Goal: Task Accomplishment & Management: Use online tool/utility

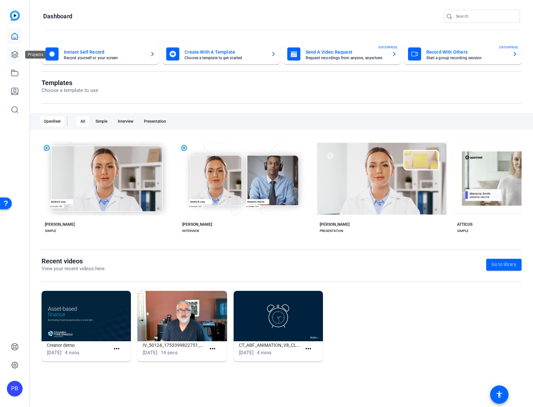
click at [14, 53] on icon at bounding box center [15, 55] width 8 height 8
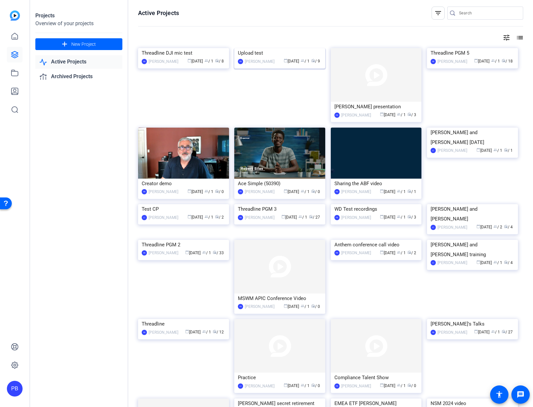
click at [278, 48] on img at bounding box center [279, 48] width 91 height 0
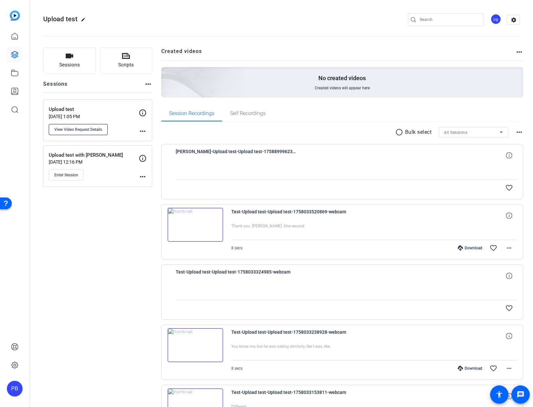
click at [83, 128] on span "View Video Request Details" at bounding box center [78, 129] width 48 height 5
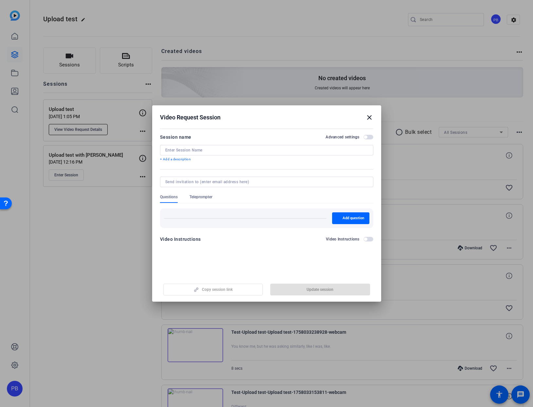
type input "Upload test"
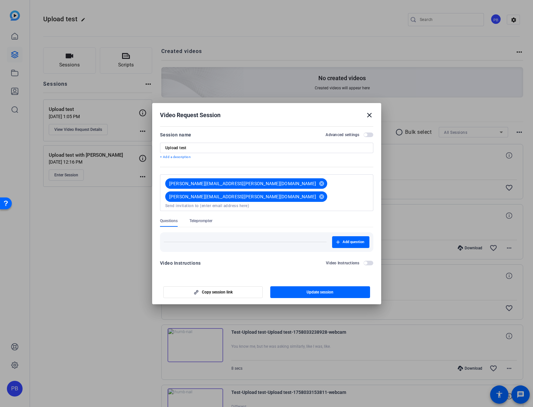
click at [368, 117] on mat-icon "close" at bounding box center [370, 115] width 8 height 8
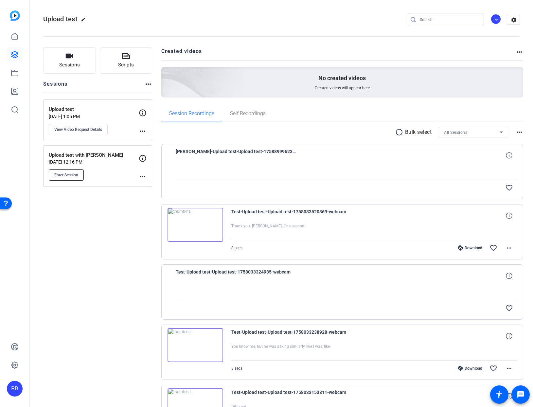
click at [65, 174] on span "Enter Session" at bounding box center [66, 174] width 24 height 5
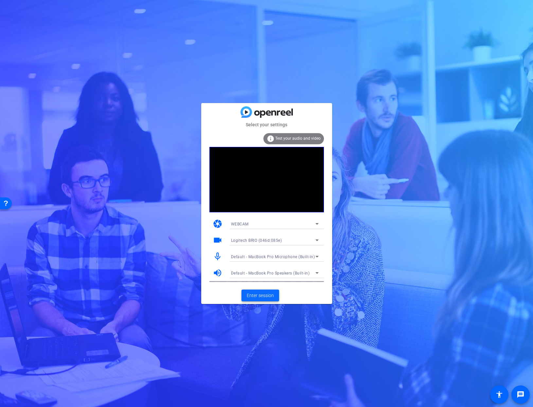
click at [254, 292] on span "Enter session" at bounding box center [260, 295] width 27 height 7
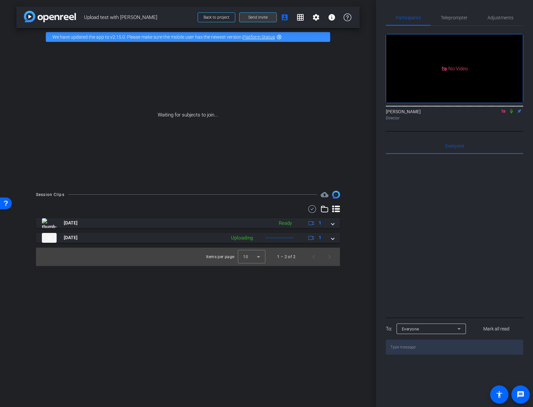
click at [255, 19] on span "Send invite" at bounding box center [257, 17] width 19 height 5
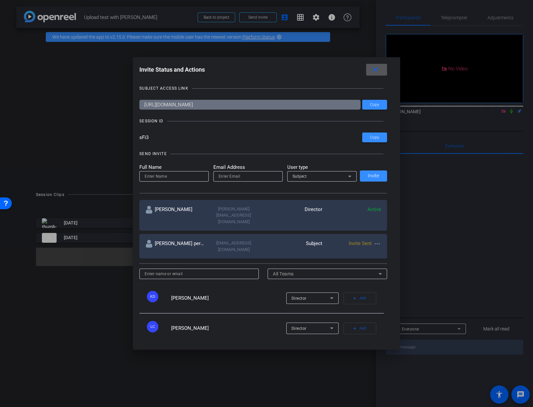
click at [378, 240] on mat-icon "more_horiz" at bounding box center [377, 244] width 8 height 8
click at [389, 250] on span "Re-Send Invite" at bounding box center [403, 250] width 49 height 8
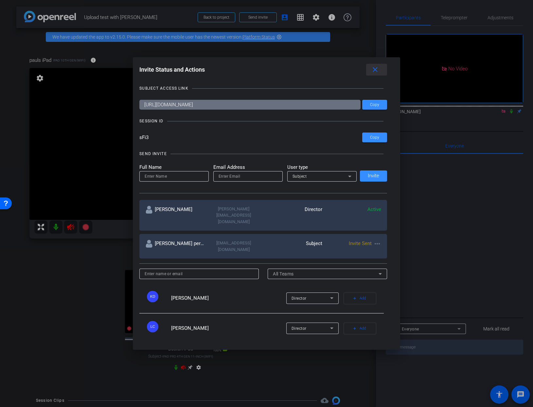
click at [377, 68] on mat-icon "close" at bounding box center [375, 70] width 8 height 8
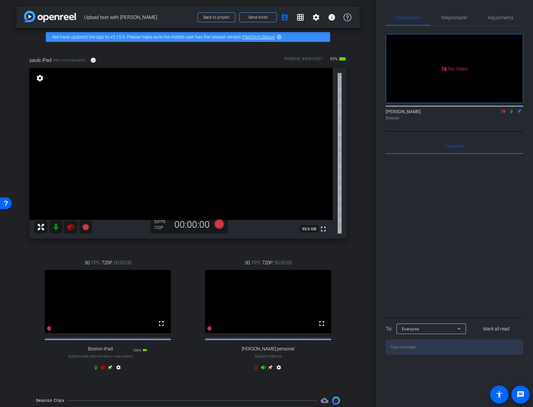
click at [263, 370] on icon at bounding box center [263, 368] width 5 height 4
click at [55, 227] on mat-icon at bounding box center [55, 227] width 13 height 13
click at [97, 370] on icon at bounding box center [95, 367] width 5 height 5
click at [256, 370] on icon at bounding box center [256, 367] width 4 height 5
click at [263, 370] on icon at bounding box center [263, 368] width 5 height 4
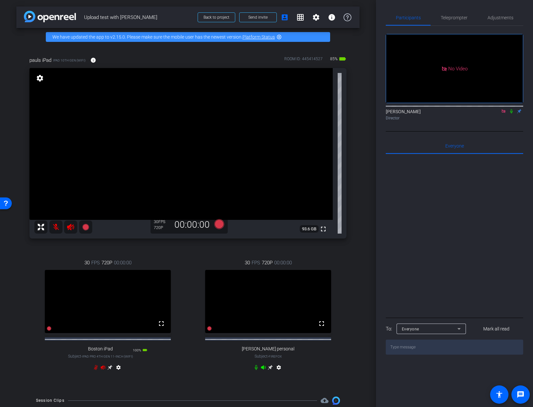
click at [263, 370] on icon at bounding box center [263, 368] width 5 height 4
click at [262, 370] on icon at bounding box center [263, 368] width 5 height 4
click at [495, 18] on span "Adjustments" at bounding box center [501, 17] width 26 height 5
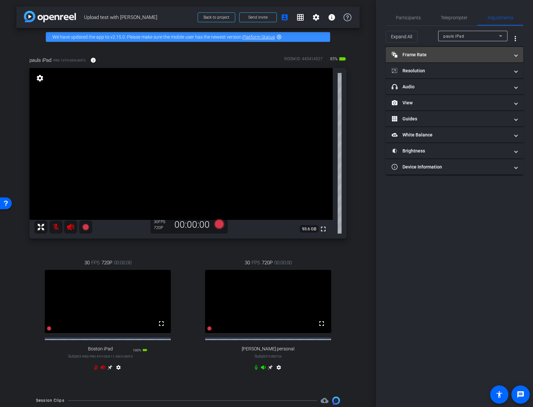
click at [432, 59] on mat-expansion-panel-header "Frame Rate Frame Rate" at bounding box center [454, 55] width 137 height 16
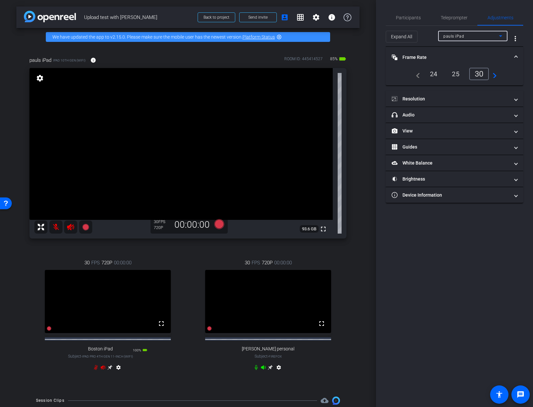
click at [467, 36] on div "pauls iPad" at bounding box center [471, 36] width 56 height 8
click at [423, 96] on mat-panel-title "Resolution" at bounding box center [451, 99] width 118 height 7
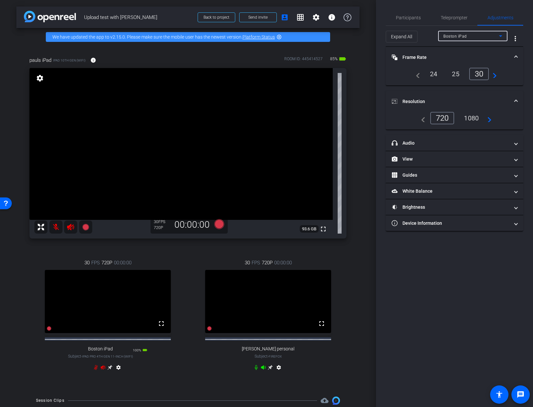
click at [453, 36] on span "Boston iPad" at bounding box center [455, 36] width 24 height 5
click at [463, 70] on span "[PERSON_NAME] personal" at bounding box center [468, 70] width 51 height 8
click at [462, 36] on span "[PERSON_NAME] personal" at bounding box center [468, 36] width 50 height 5
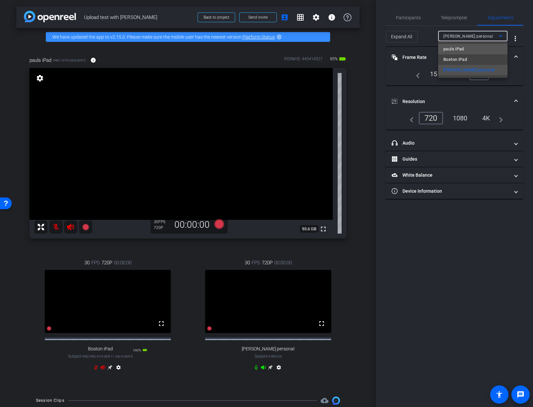
click at [453, 50] on span "pauls iPad" at bounding box center [453, 49] width 21 height 8
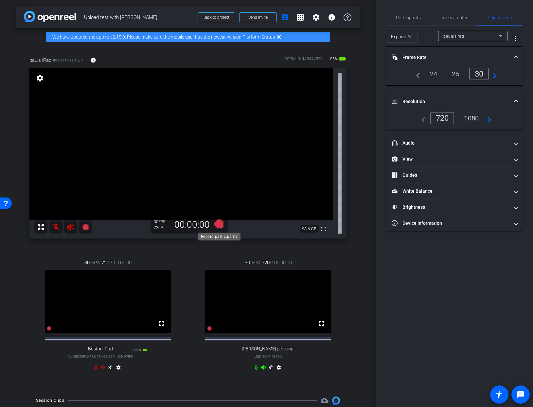
click at [221, 223] on icon at bounding box center [219, 224] width 10 height 10
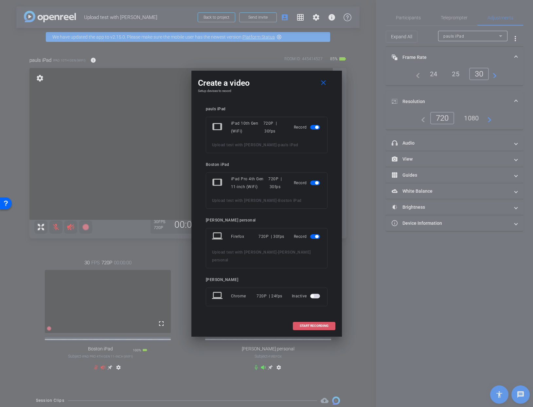
click at [315, 324] on span "START RECORDING" at bounding box center [314, 325] width 29 height 3
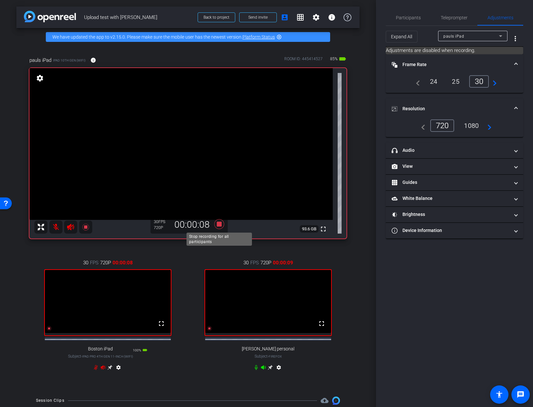
click at [218, 224] on icon at bounding box center [219, 224] width 10 height 10
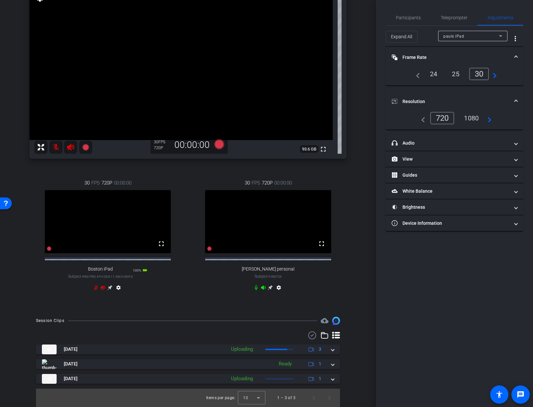
scroll to position [85, 0]
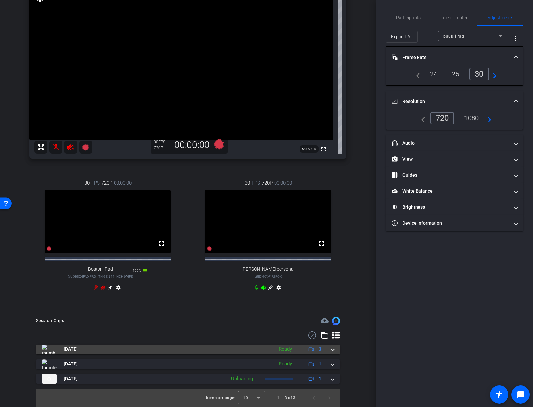
click at [333, 350] on span at bounding box center [333, 349] width 3 height 7
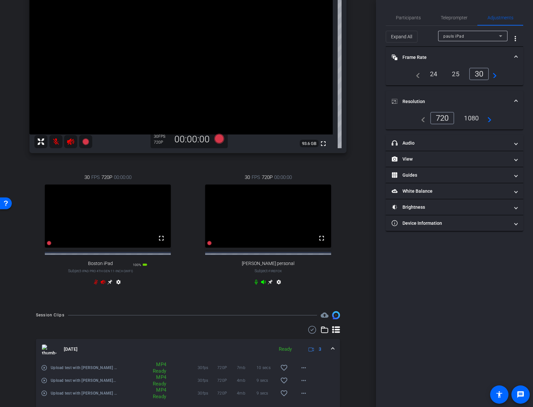
click at [262, 284] on icon at bounding box center [263, 282] width 5 height 4
click at [257, 285] on icon at bounding box center [256, 282] width 3 height 5
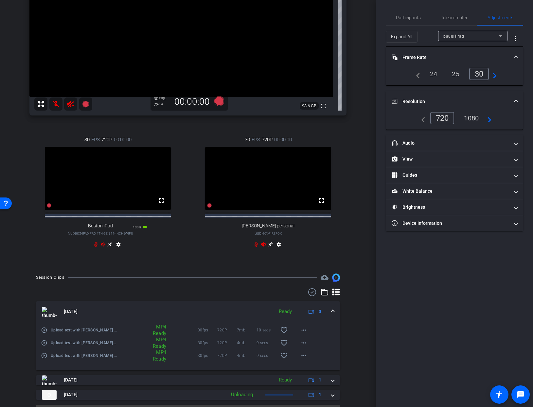
scroll to position [145, 0]
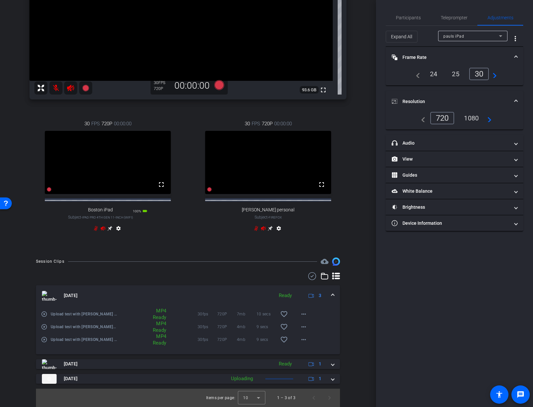
click at [44, 313] on mat-icon "play_circle_outline" at bounding box center [44, 314] width 7 height 7
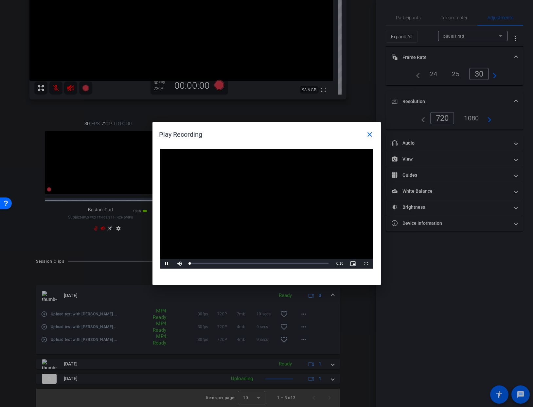
drag, startPoint x: 264, startPoint y: 207, endPoint x: 258, endPoint y: 207, distance: 5.9
click at [261, 207] on video "Video Player" at bounding box center [266, 209] width 213 height 120
click at [166, 264] on span "Video Player" at bounding box center [166, 264] width 13 height 0
click at [369, 133] on mat-icon "close" at bounding box center [370, 135] width 8 height 8
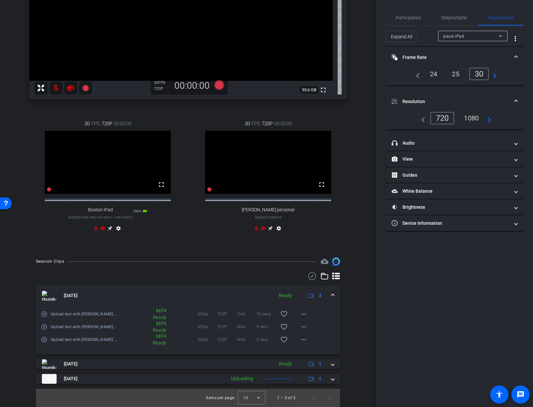
click at [43, 327] on mat-icon "play_circle_outline" at bounding box center [44, 327] width 7 height 7
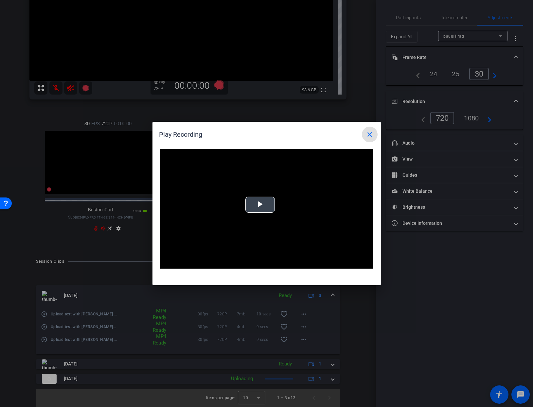
click at [260, 205] on span "Video Player" at bounding box center [260, 205] width 0 height 0
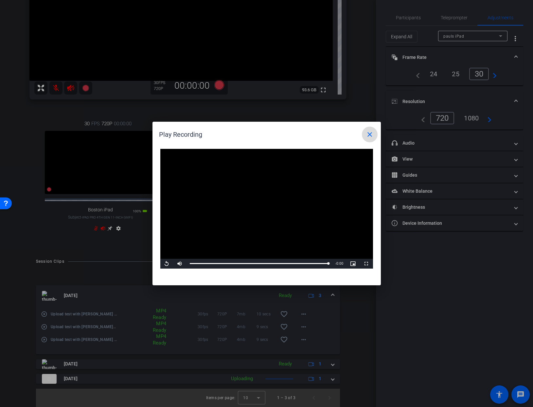
click at [369, 135] on mat-icon "close" at bounding box center [370, 135] width 8 height 8
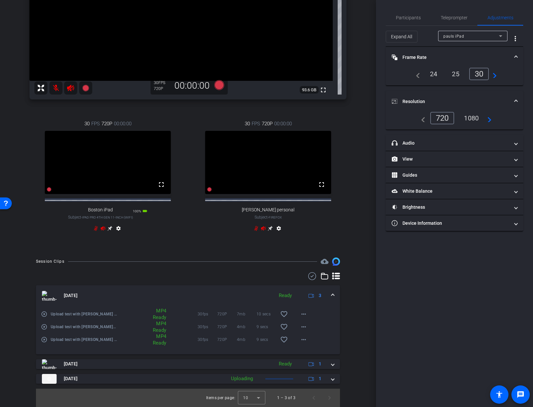
click at [45, 340] on mat-icon "play_circle_outline" at bounding box center [44, 339] width 7 height 7
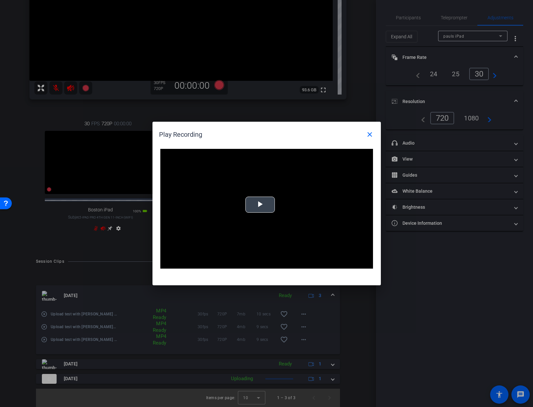
click at [264, 204] on div "Video Player is loading. Play Video Play Mute Current Time 0:00 / Duration -:- …" at bounding box center [266, 209] width 213 height 120
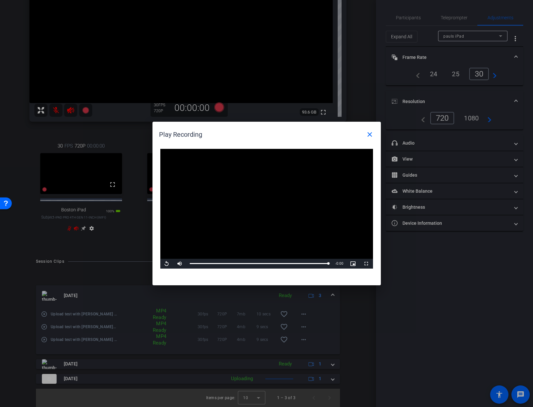
scroll to position [122, 0]
click at [369, 134] on mat-icon "close" at bounding box center [370, 135] width 8 height 8
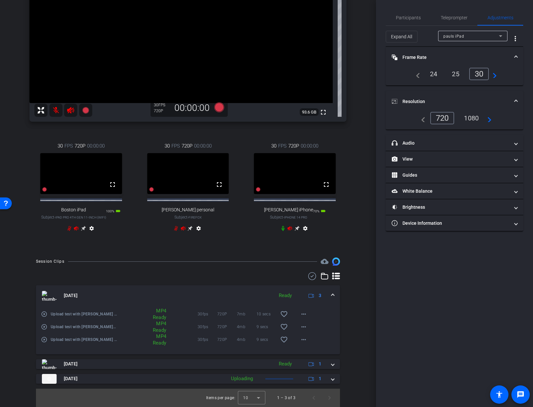
click at [282, 229] on icon at bounding box center [282, 228] width 3 height 5
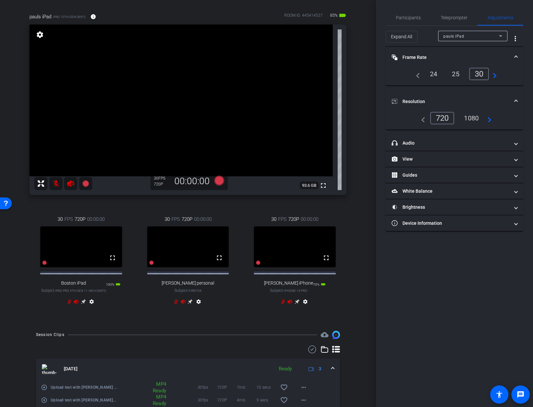
scroll to position [0, 0]
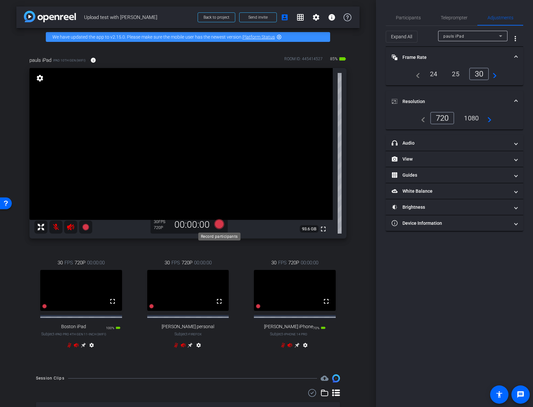
click at [216, 224] on icon at bounding box center [219, 224] width 10 height 10
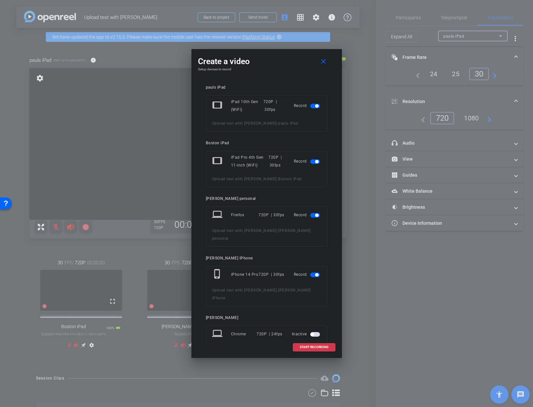
click at [316, 213] on button "button" at bounding box center [315, 215] width 10 height 5
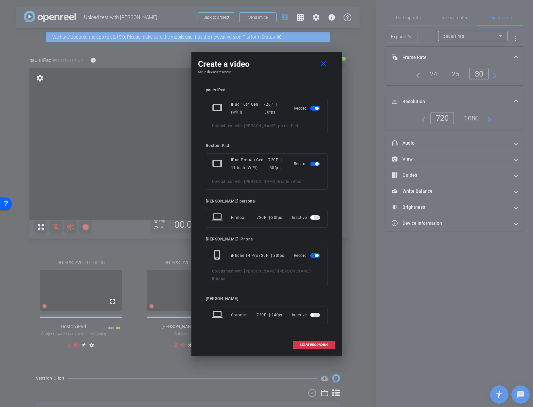
click at [315, 166] on span "button" at bounding box center [315, 164] width 10 height 5
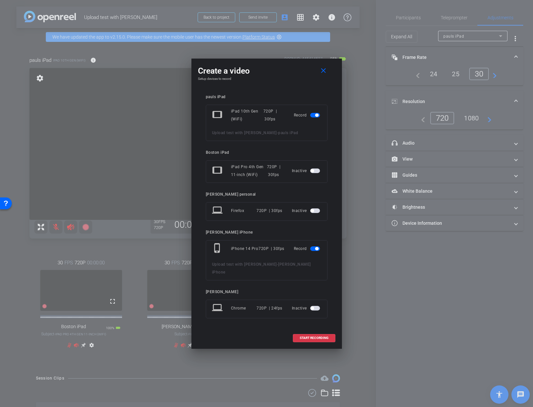
click at [316, 117] on span "button" at bounding box center [316, 115] width 3 height 3
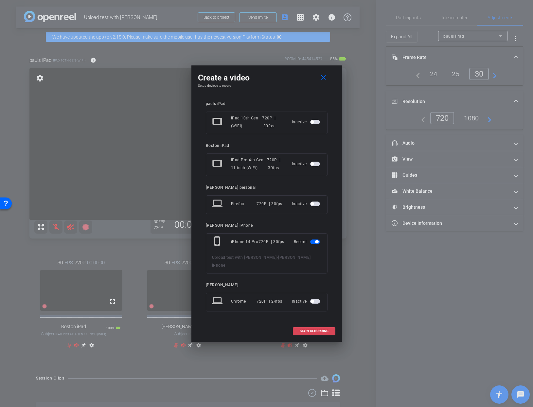
click at [311, 330] on span "START RECORDING" at bounding box center [314, 331] width 29 height 3
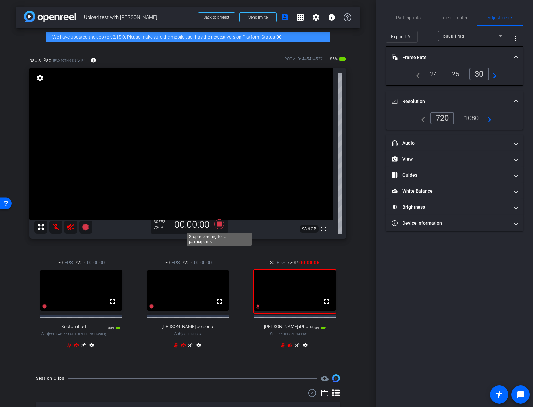
click at [217, 223] on icon at bounding box center [219, 224] width 10 height 10
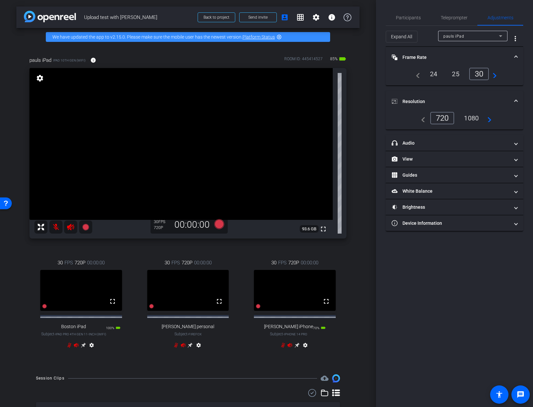
scroll to position [111, 0]
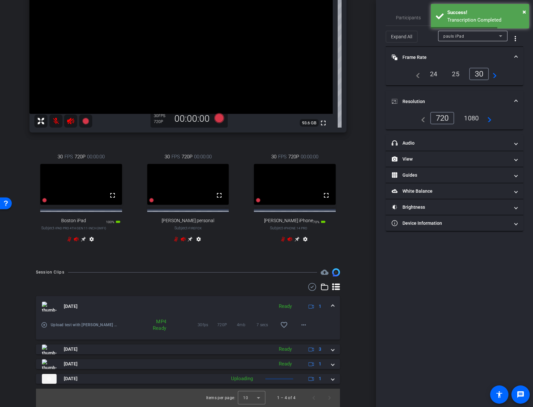
click at [43, 324] on mat-icon "play_circle_outline" at bounding box center [44, 325] width 7 height 7
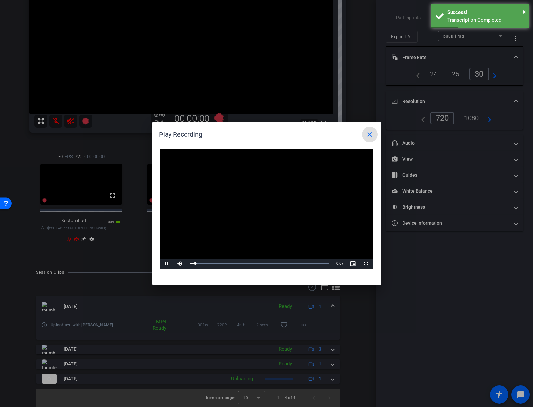
click at [260, 207] on video "Video Player" at bounding box center [266, 209] width 213 height 120
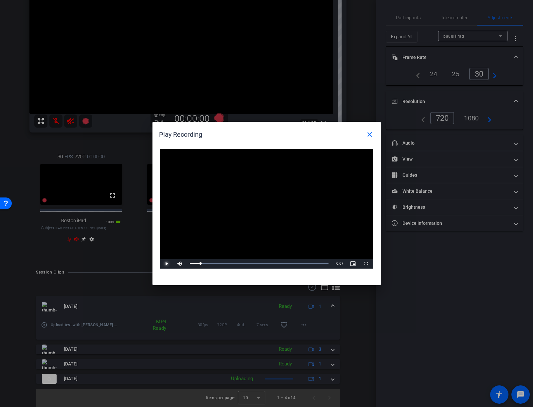
click at [167, 264] on span "Video Player" at bounding box center [166, 264] width 13 height 0
click at [371, 134] on mat-icon "close" at bounding box center [370, 135] width 8 height 8
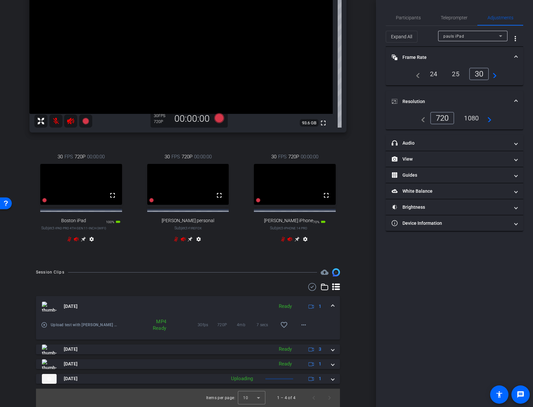
click at [70, 240] on icon at bounding box center [69, 239] width 5 height 5
click at [69, 240] on icon at bounding box center [69, 239] width 5 height 5
click at [70, 241] on icon at bounding box center [69, 239] width 5 height 5
click at [76, 240] on icon at bounding box center [76, 239] width 5 height 4
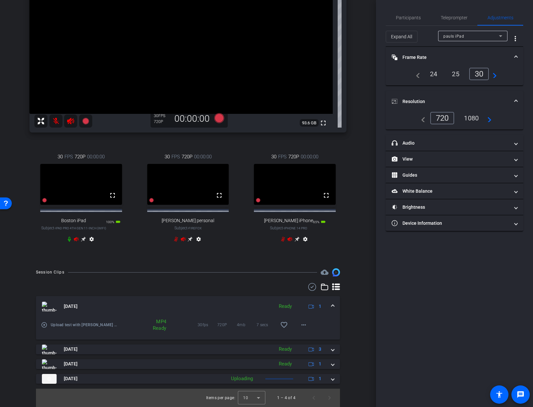
click at [70, 241] on icon at bounding box center [69, 239] width 5 height 5
click at [76, 239] on icon at bounding box center [76, 239] width 5 height 4
click at [292, 240] on icon at bounding box center [290, 239] width 5 height 4
click at [290, 239] on icon at bounding box center [290, 239] width 5 height 4
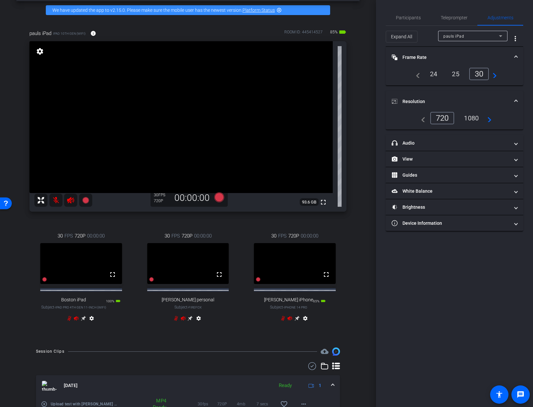
scroll to position [28, 0]
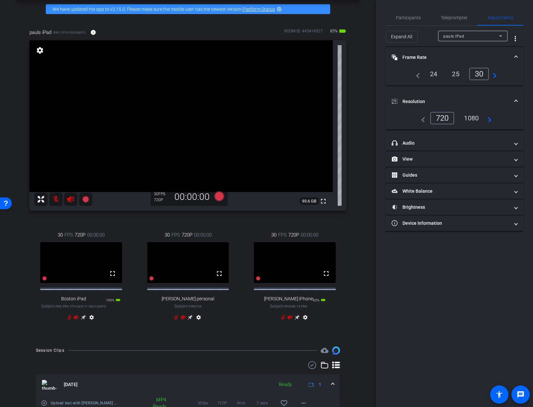
click at [56, 199] on mat-icon at bounding box center [55, 199] width 13 height 13
click at [69, 320] on icon at bounding box center [69, 317] width 5 height 5
click at [54, 199] on mat-icon at bounding box center [55, 199] width 13 height 13
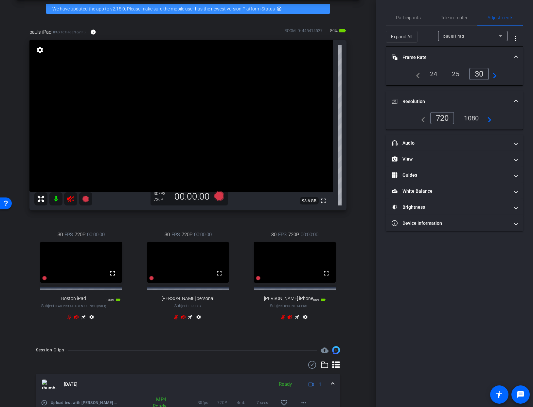
click at [70, 198] on icon at bounding box center [70, 199] width 7 height 7
click at [76, 320] on icon at bounding box center [76, 317] width 5 height 4
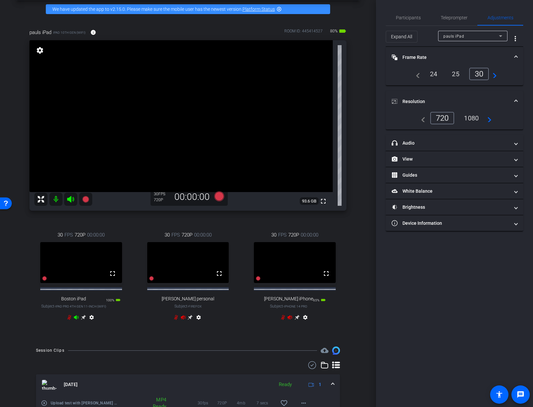
click at [77, 320] on icon at bounding box center [76, 317] width 5 height 4
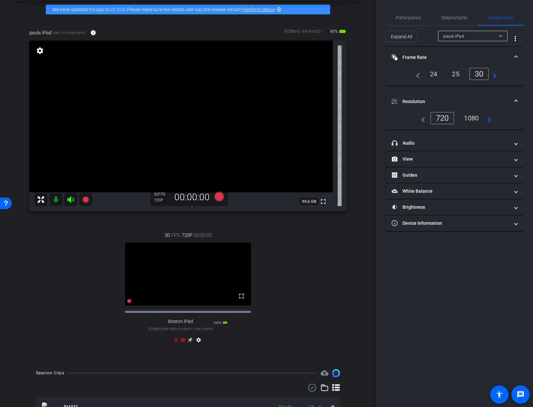
click at [182, 342] on icon at bounding box center [183, 340] width 5 height 4
click at [183, 342] on icon at bounding box center [183, 340] width 5 height 4
click at [57, 201] on mat-icon at bounding box center [55, 199] width 13 height 13
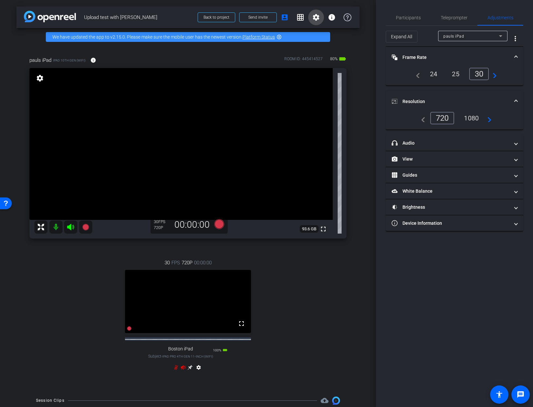
click at [316, 17] on mat-icon "settings" at bounding box center [316, 17] width 8 height 8
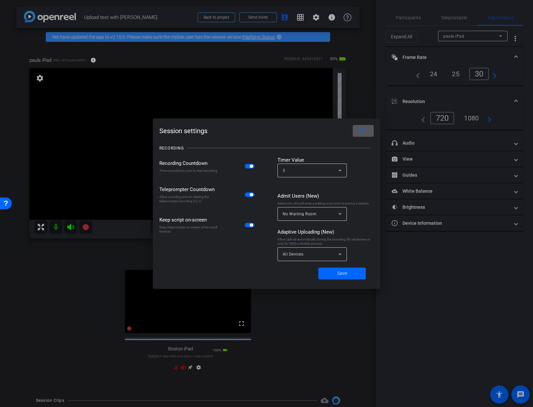
click at [367, 9] on div at bounding box center [266, 203] width 533 height 407
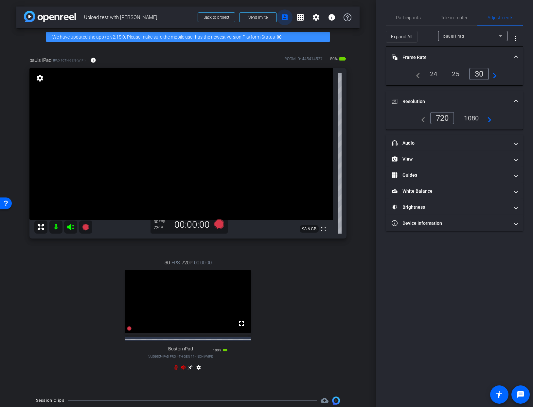
click at [284, 17] on mat-icon "account_box" at bounding box center [285, 17] width 8 height 8
click at [285, 19] on mat-icon "account_box" at bounding box center [285, 17] width 8 height 8
click at [333, 18] on mat-icon "info" at bounding box center [332, 17] width 8 height 8
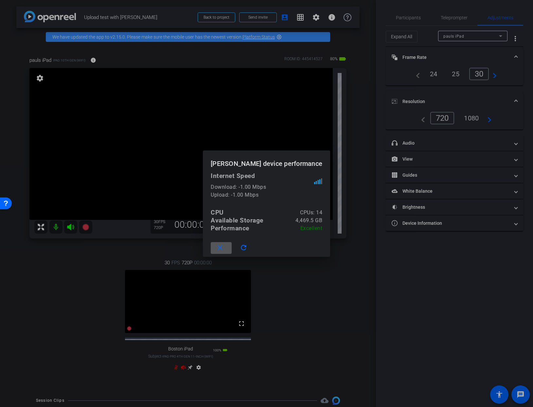
click at [333, 18] on div at bounding box center [266, 203] width 533 height 407
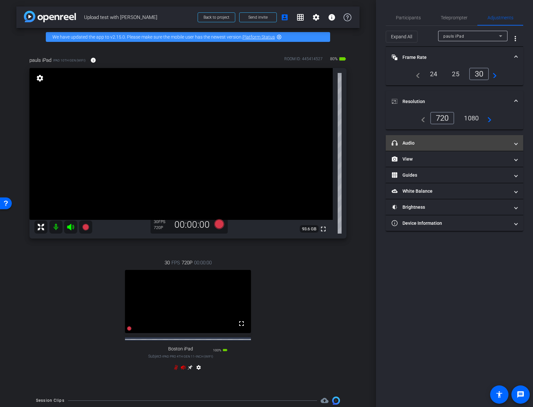
click at [473, 141] on mat-panel-title "headphone icon Audio" at bounding box center [451, 143] width 118 height 7
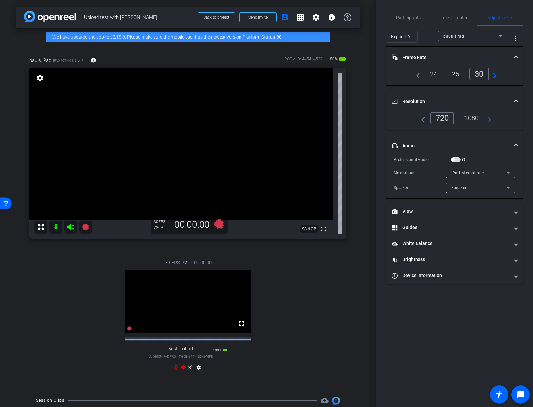
click at [455, 158] on span "button" at bounding box center [456, 159] width 10 height 5
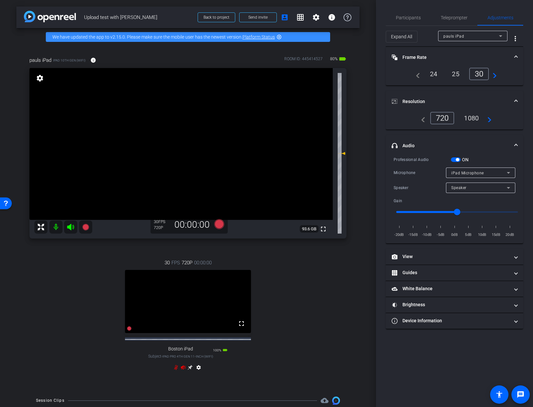
click at [458, 159] on span "button" at bounding box center [457, 159] width 3 height 3
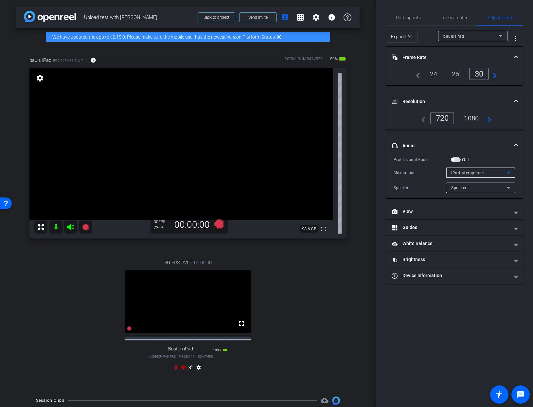
click at [475, 172] on span "iPad Microphone" at bounding box center [467, 173] width 33 height 5
click at [496, 161] on div at bounding box center [266, 203] width 533 height 407
click at [502, 188] on div "Speaker" at bounding box center [479, 188] width 56 height 8
click at [502, 188] on div at bounding box center [266, 203] width 533 height 407
click at [487, 175] on div "iPad Microphone" at bounding box center [479, 173] width 56 height 8
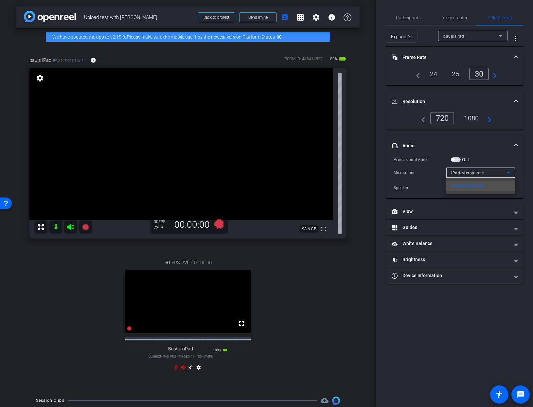
click at [487, 175] on div at bounding box center [266, 203] width 533 height 407
drag, startPoint x: 464, startPoint y: 344, endPoint x: 450, endPoint y: 302, distance: 44.9
click at [462, 339] on div "Participants Teleprompter Adjustments [PERSON_NAME] Director Everyone 0 Mark al…" at bounding box center [454, 203] width 157 height 407
click at [399, 18] on span "Participants" at bounding box center [408, 17] width 25 height 5
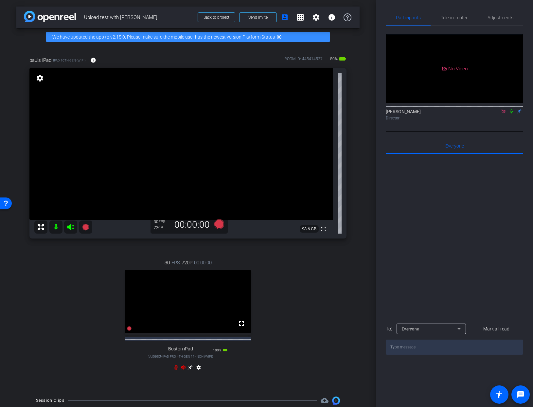
click at [511, 109] on icon at bounding box center [511, 111] width 3 height 4
click at [182, 370] on icon at bounding box center [183, 368] width 5 height 4
click at [513, 109] on icon at bounding box center [511, 111] width 5 height 5
click at [512, 109] on icon at bounding box center [511, 111] width 5 height 5
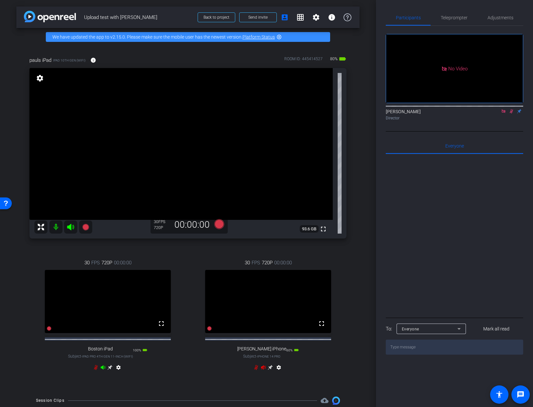
click at [104, 370] on icon at bounding box center [102, 367] width 5 height 5
click at [102, 370] on icon at bounding box center [103, 368] width 5 height 4
click at [95, 370] on icon at bounding box center [96, 367] width 4 height 5
click at [56, 226] on mat-icon at bounding box center [55, 227] width 13 height 13
click at [55, 226] on mat-icon at bounding box center [55, 227] width 13 height 13
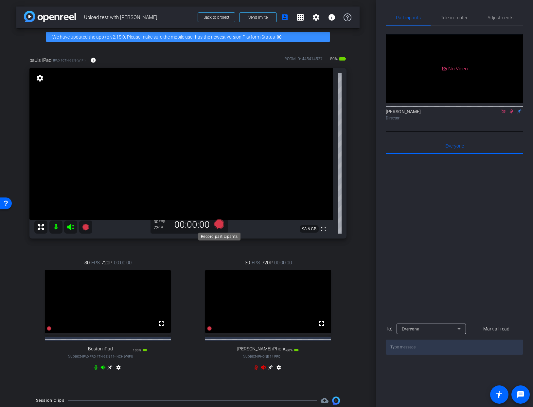
click at [219, 223] on icon at bounding box center [219, 224] width 10 height 10
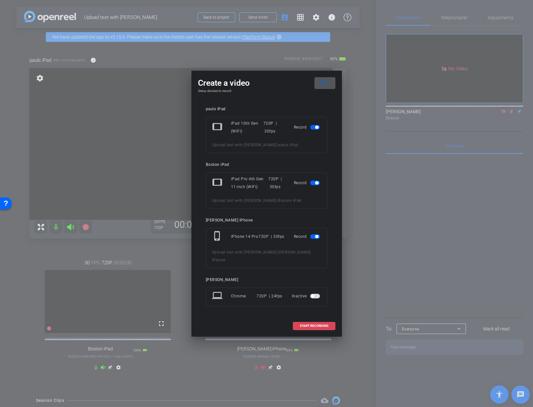
click at [312, 319] on span at bounding box center [314, 326] width 42 height 16
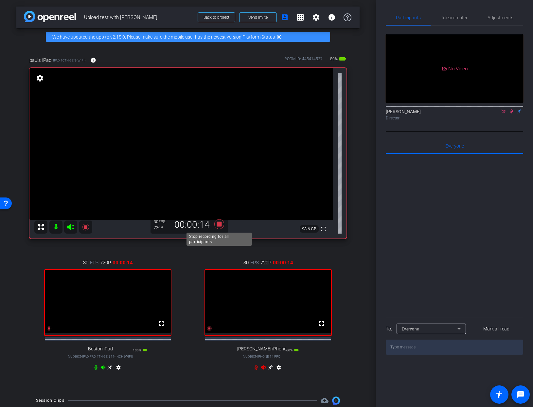
click at [217, 225] on icon at bounding box center [219, 224] width 10 height 10
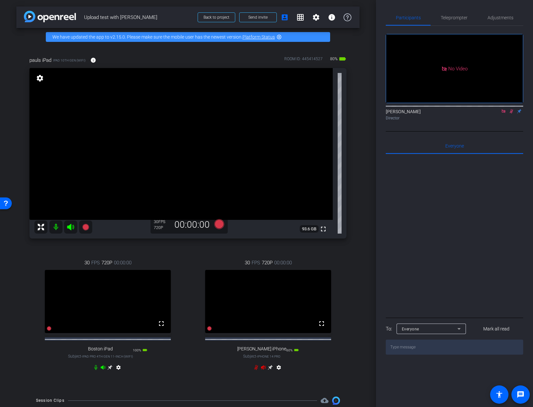
click at [56, 226] on mat-icon at bounding box center [55, 227] width 13 height 13
click at [97, 370] on icon at bounding box center [95, 367] width 5 height 5
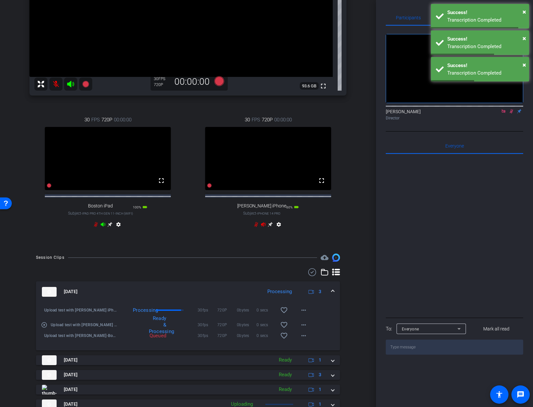
scroll to position [174, 0]
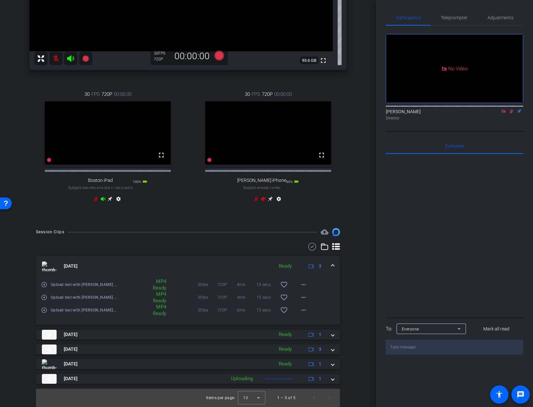
click at [43, 284] on mat-icon "play_circle_outline" at bounding box center [44, 284] width 7 height 7
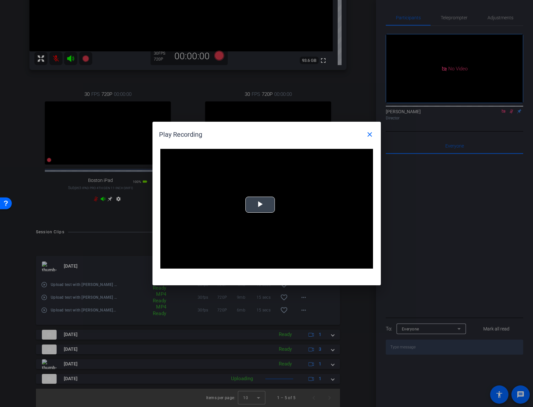
click at [260, 205] on span "Video Player" at bounding box center [260, 205] width 0 height 0
click at [369, 135] on mat-icon "close" at bounding box center [370, 135] width 8 height 8
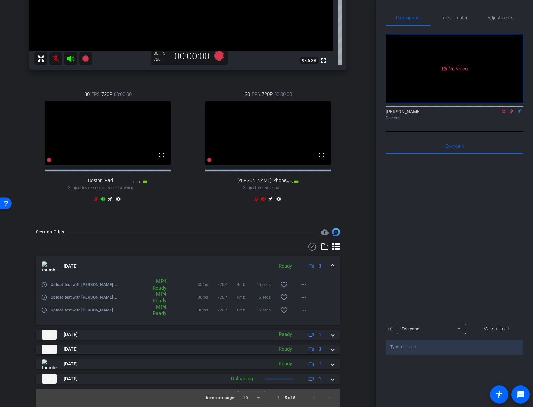
click at [44, 297] on mat-icon "play_circle_outline" at bounding box center [44, 297] width 7 height 7
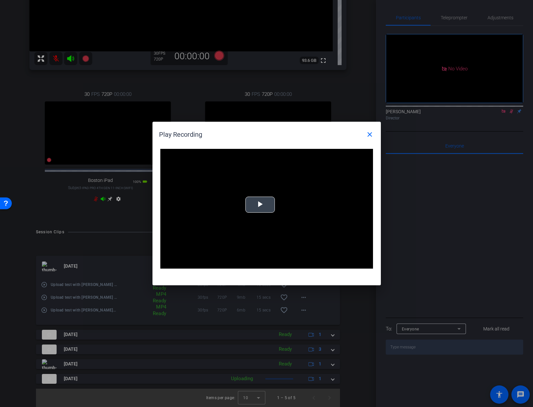
click at [260, 205] on span "Video Player" at bounding box center [260, 205] width 0 height 0
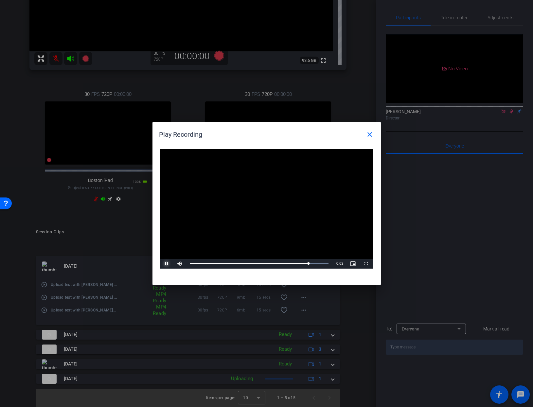
click at [167, 264] on span "Video Player" at bounding box center [166, 264] width 13 height 0
click at [21, 278] on div at bounding box center [266, 203] width 533 height 407
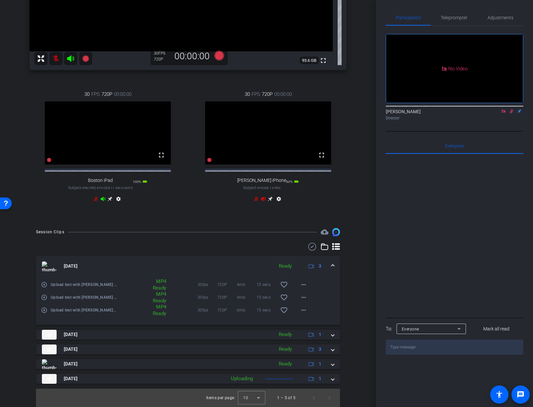
click at [45, 310] on mat-icon "play_circle_outline" at bounding box center [44, 310] width 7 height 7
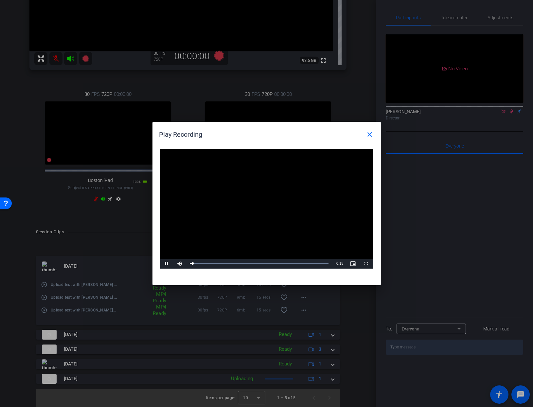
click at [255, 203] on video "Video Player" at bounding box center [266, 209] width 213 height 120
click at [167, 264] on span "Video Player" at bounding box center [166, 264] width 13 height 0
click at [371, 135] on mat-icon "close" at bounding box center [370, 135] width 8 height 8
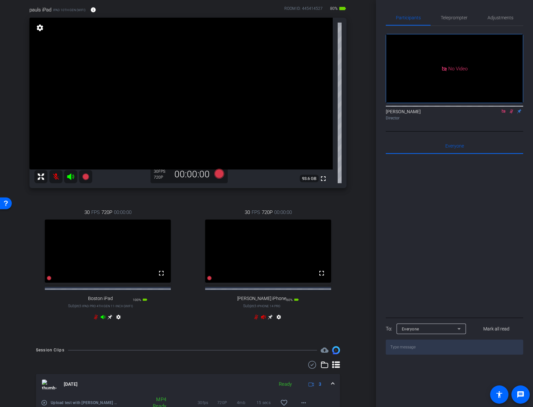
scroll to position [58, 0]
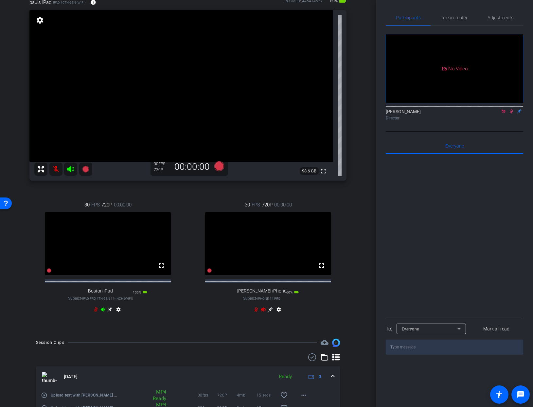
click at [55, 168] on mat-icon at bounding box center [55, 169] width 13 height 13
click at [103, 312] on icon at bounding box center [103, 310] width 5 height 4
click at [257, 312] on icon at bounding box center [256, 309] width 4 height 5
click at [263, 312] on icon at bounding box center [263, 309] width 5 height 5
click at [219, 166] on icon at bounding box center [219, 166] width 10 height 10
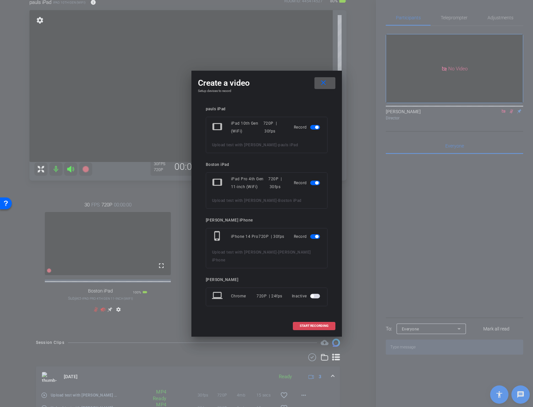
click at [316, 324] on span "START RECORDING" at bounding box center [314, 325] width 29 height 3
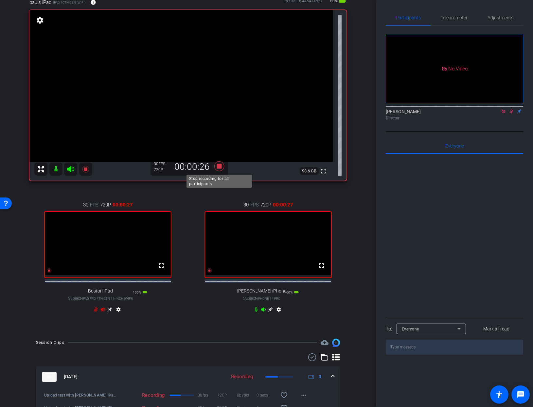
click at [219, 166] on icon at bounding box center [219, 166] width 10 height 10
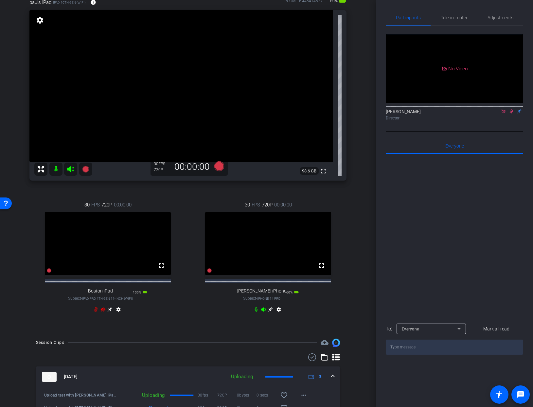
click at [56, 168] on mat-icon at bounding box center [55, 169] width 13 height 13
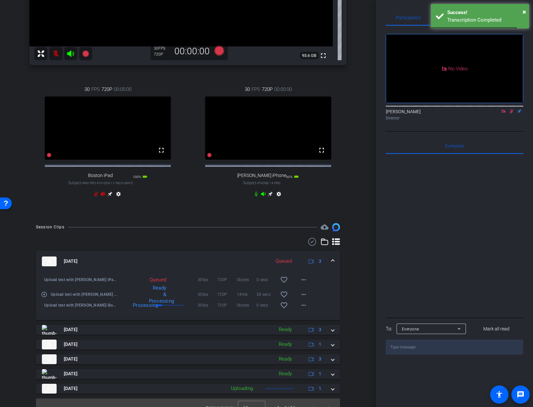
scroll to position [189, 0]
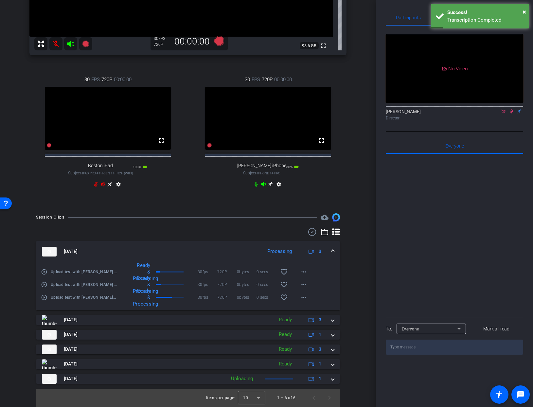
click at [258, 185] on icon at bounding box center [256, 184] width 3 height 5
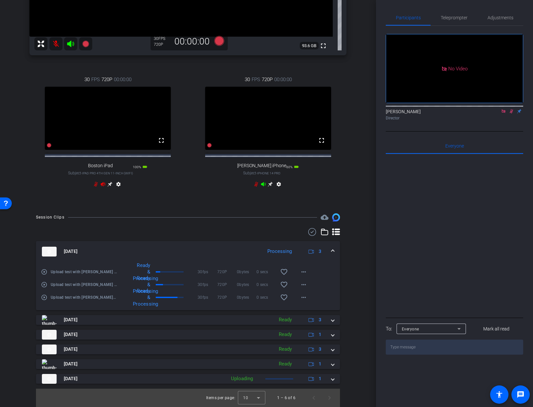
click at [261, 184] on icon at bounding box center [263, 184] width 5 height 4
click at [263, 185] on icon at bounding box center [263, 184] width 5 height 4
click at [263, 183] on icon at bounding box center [263, 184] width 5 height 5
click at [264, 185] on icon at bounding box center [263, 184] width 5 height 5
click at [44, 296] on mat-icon "play_circle_outline" at bounding box center [44, 295] width 7 height 7
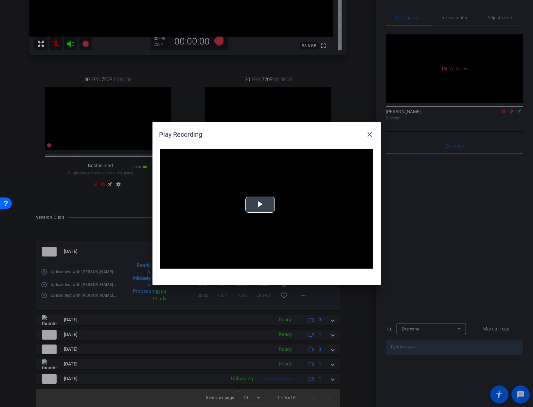
click at [260, 205] on span "Video Player" at bounding box center [260, 205] width 0 height 0
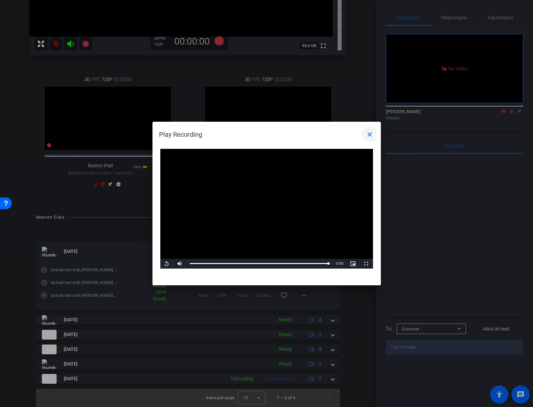
click at [369, 132] on mat-icon "close" at bounding box center [370, 135] width 8 height 8
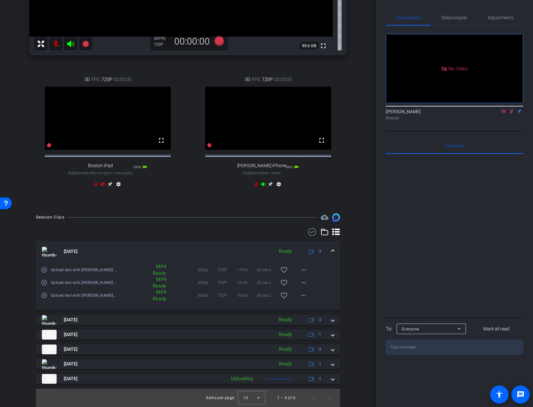
click at [44, 268] on mat-icon "play_circle_outline" at bounding box center [44, 270] width 7 height 7
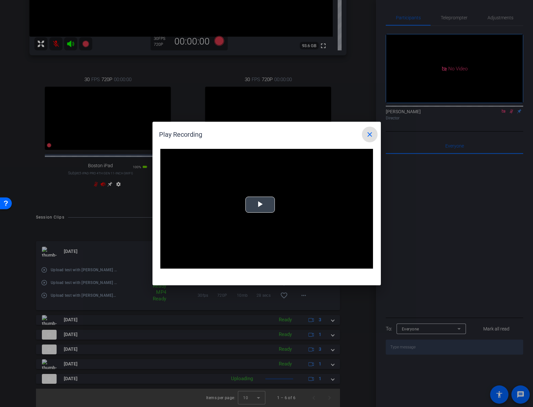
click at [260, 205] on span "Video Player" at bounding box center [260, 205] width 0 height 0
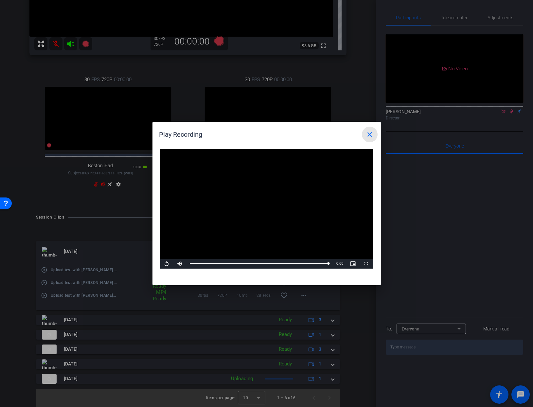
click at [369, 134] on mat-icon "close" at bounding box center [370, 135] width 8 height 8
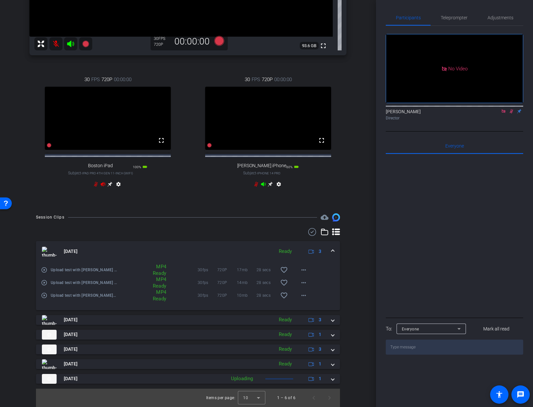
click at [44, 282] on mat-icon "play_circle_outline" at bounding box center [44, 282] width 7 height 7
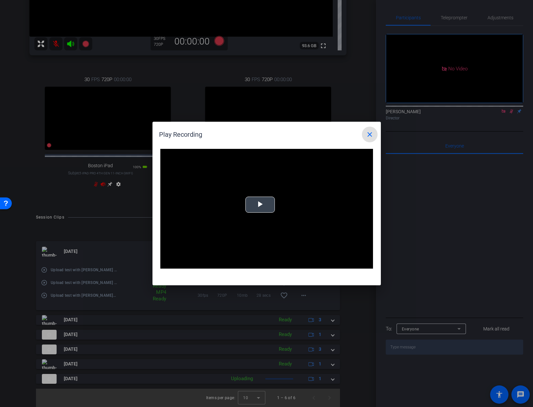
click at [260, 205] on span "Video Player" at bounding box center [260, 205] width 0 height 0
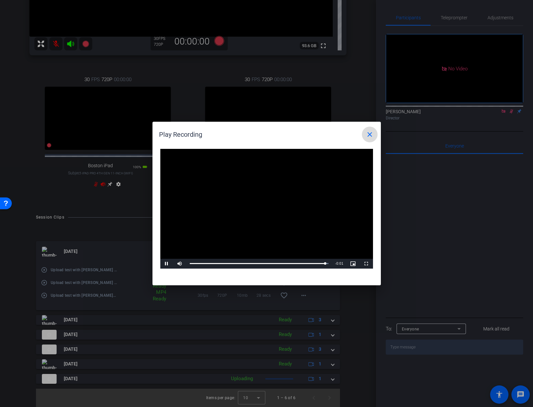
click at [369, 134] on mat-icon "close" at bounding box center [370, 135] width 8 height 8
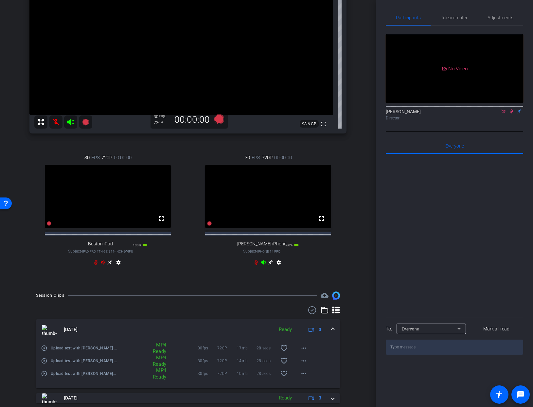
scroll to position [103, 0]
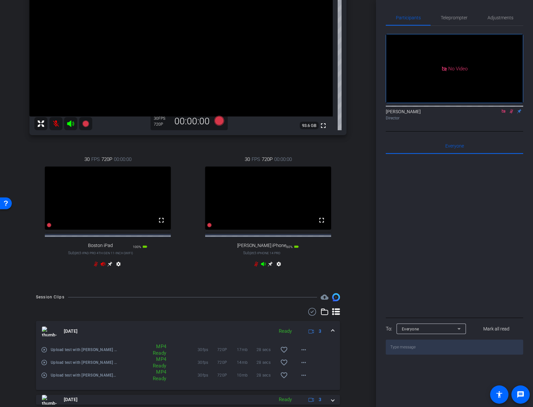
click at [56, 123] on mat-icon at bounding box center [55, 123] width 13 height 13
click at [255, 267] on icon at bounding box center [256, 263] width 5 height 5
click at [55, 122] on mat-icon at bounding box center [55, 123] width 13 height 13
click at [54, 123] on mat-icon at bounding box center [55, 123] width 13 height 13
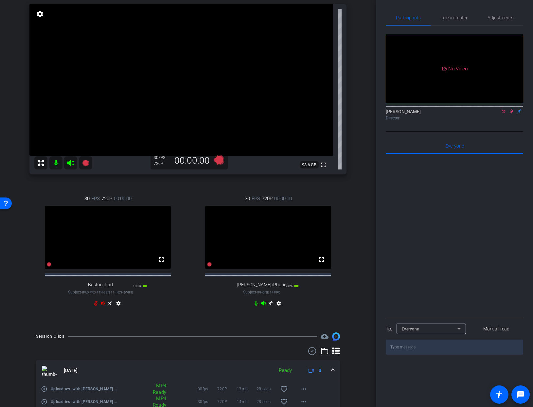
scroll to position [62, 0]
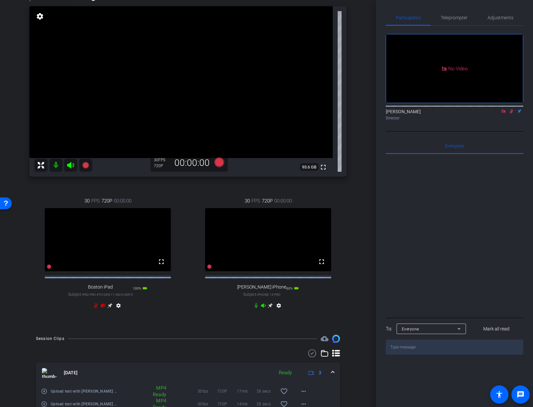
click at [97, 308] on icon at bounding box center [96, 305] width 4 height 5
click at [97, 308] on icon at bounding box center [95, 305] width 5 height 5
click at [55, 164] on mat-icon at bounding box center [55, 165] width 13 height 13
click at [55, 166] on mat-icon at bounding box center [55, 165] width 13 height 13
click at [56, 165] on mat-icon at bounding box center [55, 165] width 13 height 13
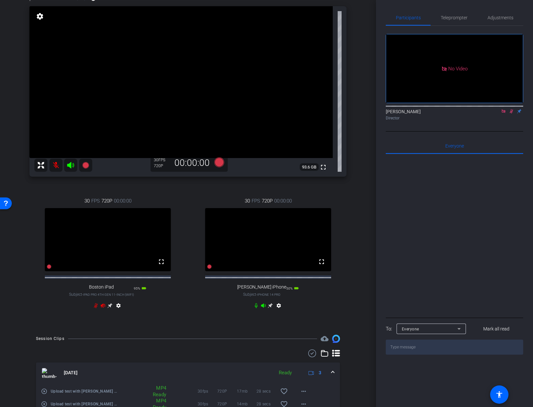
click at [71, 165] on icon at bounding box center [71, 165] width 8 height 8
click at [258, 308] on icon at bounding box center [256, 305] width 5 height 5
click at [264, 308] on icon at bounding box center [263, 305] width 5 height 5
click at [256, 308] on icon at bounding box center [256, 305] width 4 height 5
click at [262, 308] on icon at bounding box center [263, 306] width 5 height 4
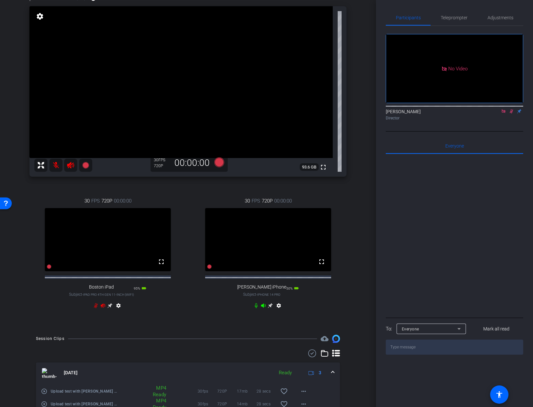
click at [57, 166] on mat-icon at bounding box center [55, 165] width 13 height 13
click at [221, 162] on icon at bounding box center [219, 162] width 10 height 10
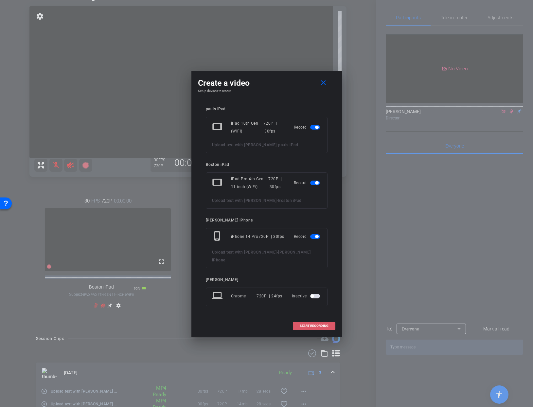
click at [304, 324] on span "START RECORDING" at bounding box center [314, 325] width 29 height 3
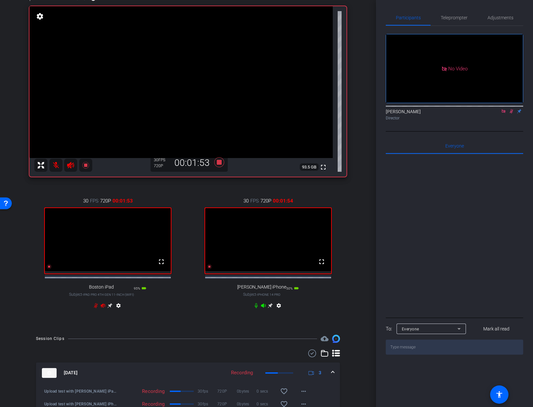
click at [53, 166] on mat-icon at bounding box center [55, 165] width 13 height 13
click at [72, 164] on icon at bounding box center [70, 165] width 7 height 7
click at [220, 165] on icon at bounding box center [219, 162] width 10 height 10
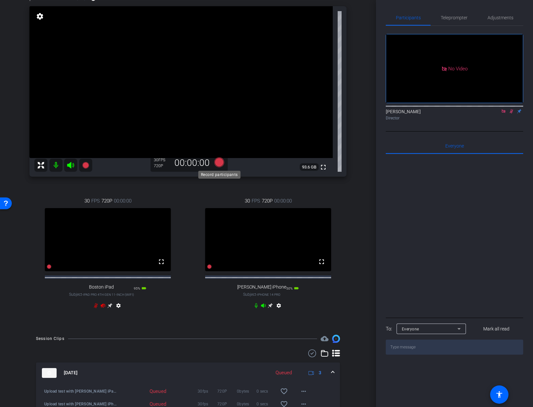
click at [218, 163] on icon at bounding box center [219, 162] width 10 height 10
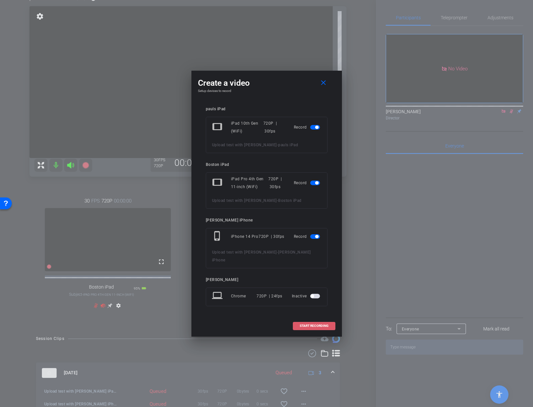
click at [304, 324] on span "START RECORDING" at bounding box center [314, 325] width 29 height 3
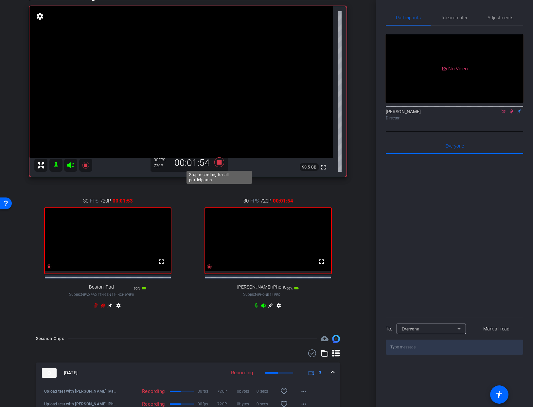
click at [219, 160] on icon at bounding box center [219, 162] width 10 height 10
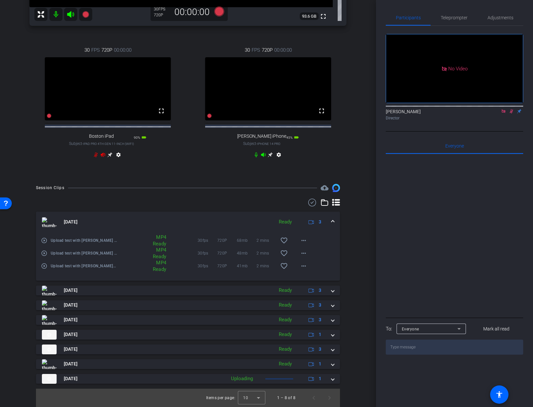
scroll to position [218, 0]
click at [45, 240] on mat-icon "play_circle_outline" at bounding box center [44, 240] width 7 height 7
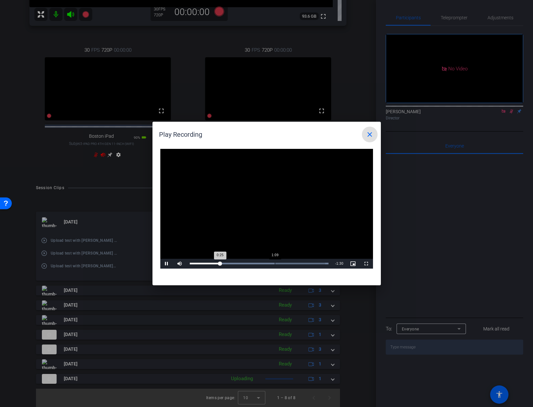
click at [275, 264] on div "Loaded : 100.00% 1:09 0:25" at bounding box center [259, 264] width 139 height 2
drag, startPoint x: 277, startPoint y: 263, endPoint x: 272, endPoint y: 262, distance: 4.3
click at [272, 263] on div "1:07" at bounding box center [231, 264] width 83 height 2
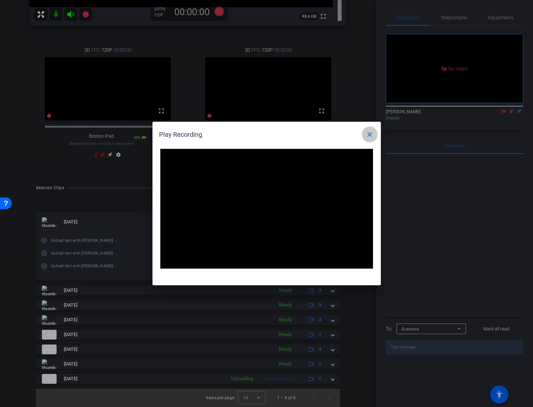
click at [368, 135] on mat-icon "close" at bounding box center [370, 135] width 8 height 8
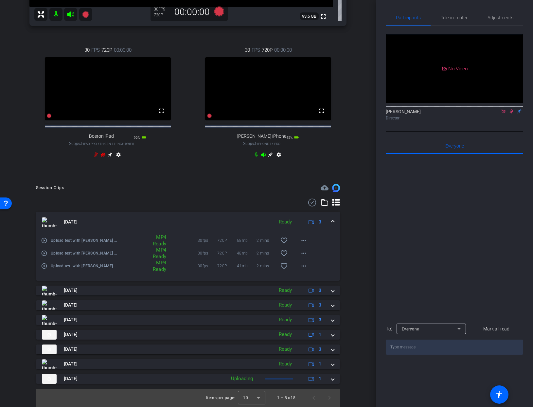
click at [45, 253] on mat-icon "play_circle_outline" at bounding box center [44, 253] width 7 height 7
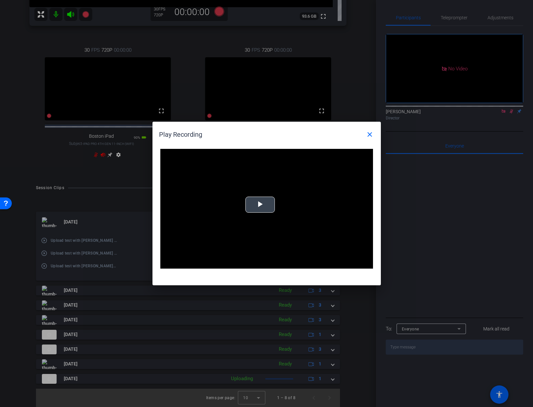
click at [260, 205] on span "Video Player" at bounding box center [260, 205] width 0 height 0
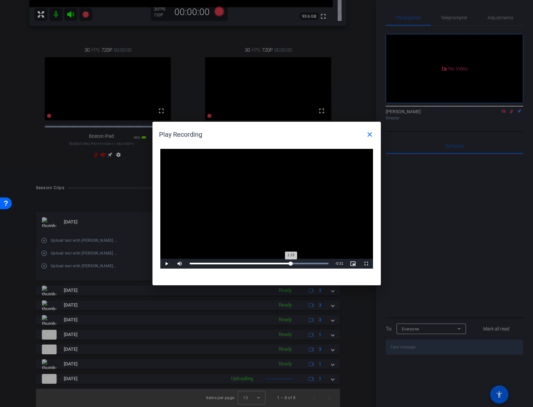
drag, startPoint x: 278, startPoint y: 262, endPoint x: 291, endPoint y: 262, distance: 13.4
click at [291, 262] on div "Loaded : 100.00% 1:23 1:23" at bounding box center [260, 264] width 146 height 10
drag, startPoint x: 167, startPoint y: 263, endPoint x: 159, endPoint y: 261, distance: 7.8
click at [167, 264] on span "Video Player" at bounding box center [166, 264] width 13 height 0
drag, startPoint x: 105, startPoint y: 241, endPoint x: 98, endPoint y: 240, distance: 7.3
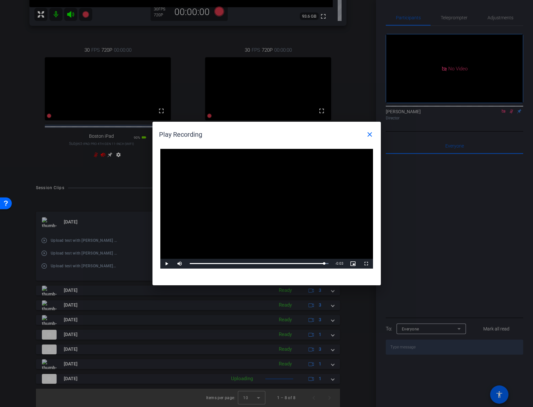
click at [104, 241] on div at bounding box center [266, 203] width 533 height 407
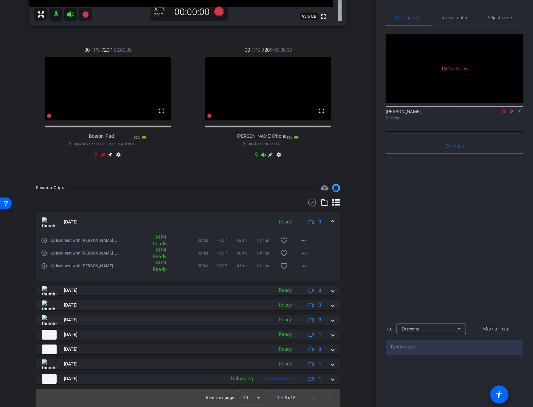
click at [45, 240] on mat-icon "play_circle_outline" at bounding box center [44, 240] width 7 height 7
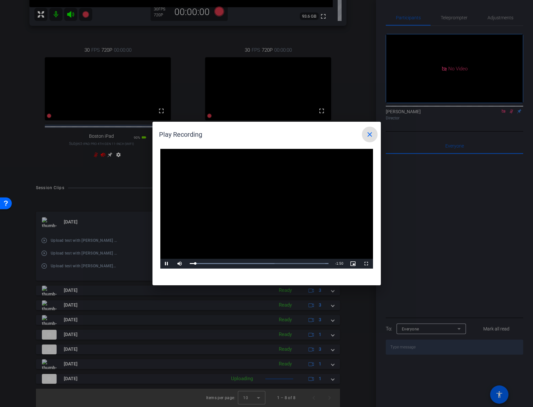
click at [369, 135] on mat-icon "close" at bounding box center [370, 135] width 8 height 8
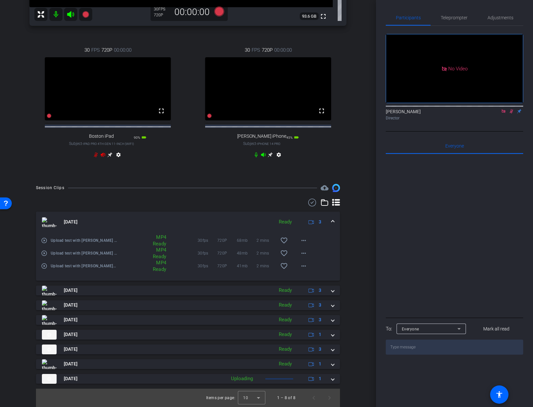
click at [255, 155] on icon at bounding box center [256, 155] width 3 height 5
click at [263, 154] on icon at bounding box center [263, 155] width 5 height 4
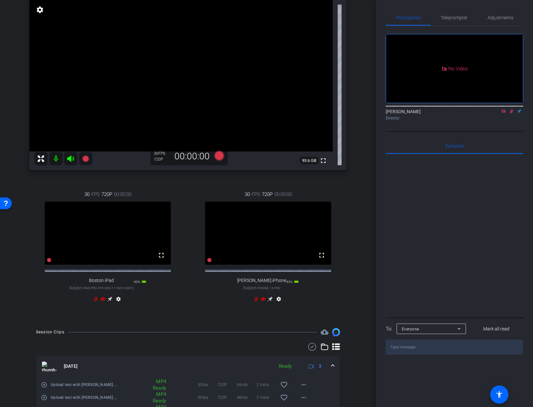
scroll to position [75, 0]
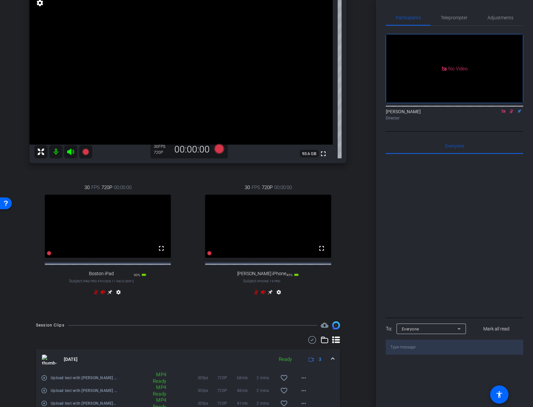
click at [54, 153] on mat-icon at bounding box center [55, 151] width 13 height 13
click at [69, 150] on icon at bounding box center [70, 152] width 7 height 7
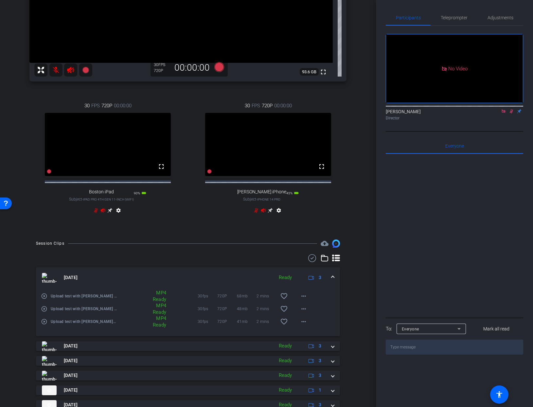
scroll to position [157, 0]
click at [44, 299] on mat-icon "play_circle_outline" at bounding box center [44, 296] width 7 height 7
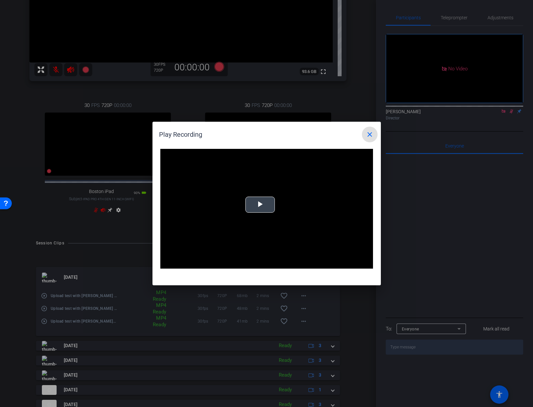
click at [260, 205] on span "Video Player" at bounding box center [260, 205] width 0 height 0
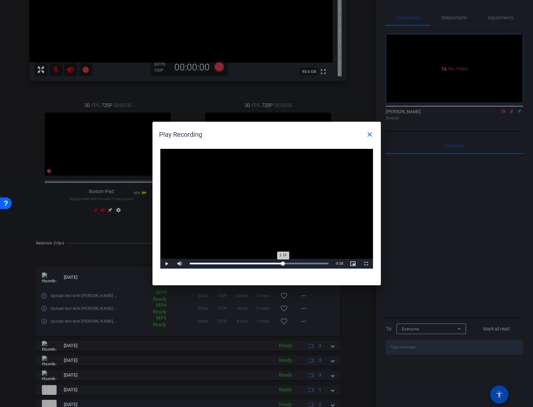
click at [283, 264] on div "Loaded : 100.00% 1:16 1:16" at bounding box center [259, 264] width 139 height 2
click at [271, 264] on div "Loaded : 100.00% 1:05 1:17" at bounding box center [259, 264] width 139 height 2
click at [170, 264] on span "Video Player" at bounding box center [166, 264] width 13 height 0
click at [126, 271] on div at bounding box center [266, 203] width 533 height 407
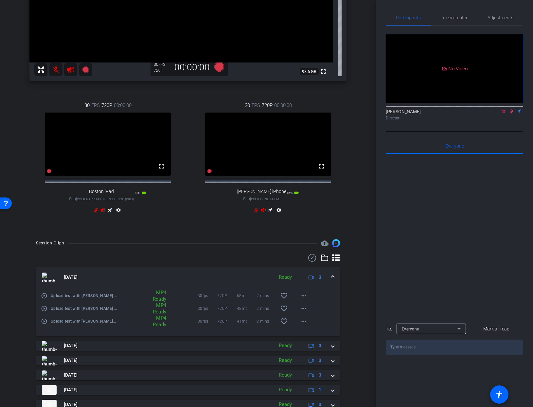
click at [44, 312] on mat-icon "play_circle_outline" at bounding box center [44, 308] width 7 height 7
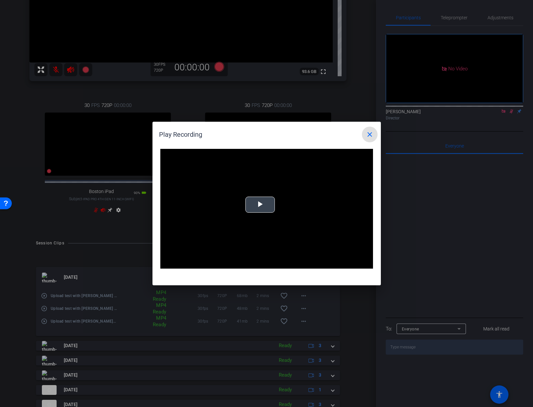
click at [257, 203] on div "Video Player is loading. Play Video Play Mute Current Time 0:00 / Duration 1:54…" at bounding box center [266, 209] width 213 height 120
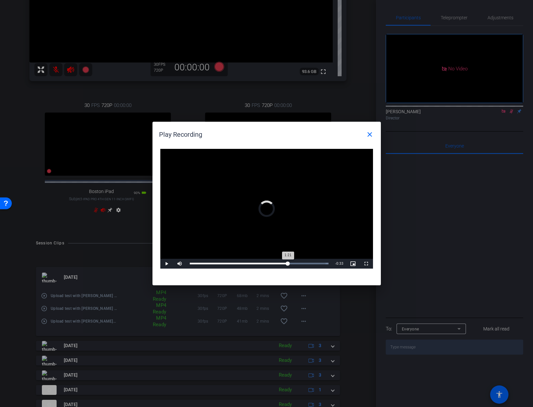
click at [288, 264] on div "Loaded : 100.00% 1:21 1:21" at bounding box center [260, 264] width 146 height 10
click at [272, 262] on div "Loaded : 100.00% 1:08 1:23" at bounding box center [260, 264] width 146 height 10
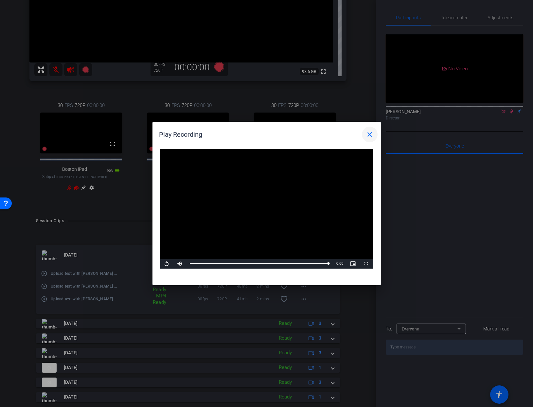
click at [370, 133] on mat-icon "close" at bounding box center [370, 135] width 8 height 8
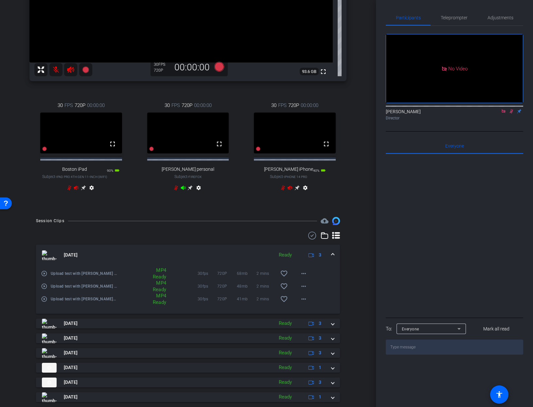
click at [177, 190] on icon at bounding box center [175, 187] width 5 height 5
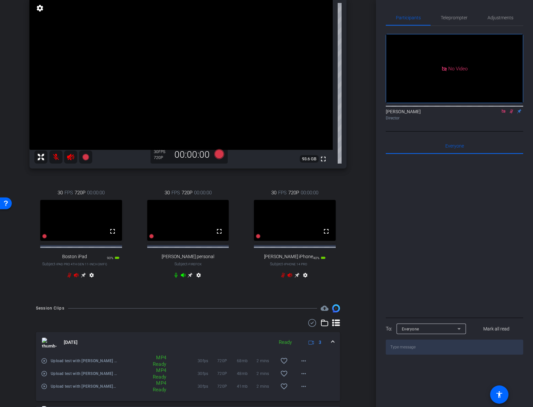
scroll to position [70, 0]
click at [282, 278] on icon at bounding box center [282, 274] width 5 height 5
click at [288, 277] on icon at bounding box center [290, 275] width 5 height 4
click at [290, 278] on icon at bounding box center [289, 274] width 5 height 5
click at [183, 277] on icon at bounding box center [183, 275] width 5 height 4
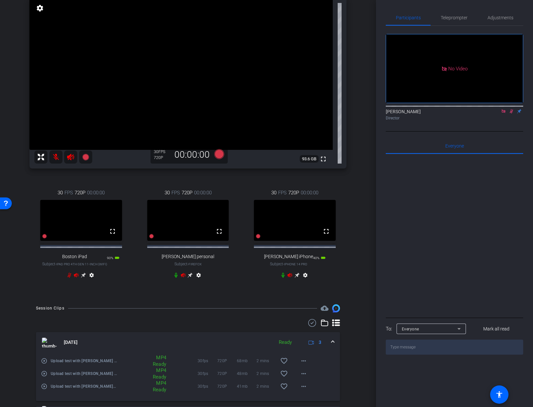
scroll to position [71, 0]
click at [282, 277] on icon at bounding box center [282, 274] width 5 height 5
click at [284, 279] on icon at bounding box center [282, 276] width 5 height 5
click at [290, 279] on icon at bounding box center [290, 276] width 5 height 4
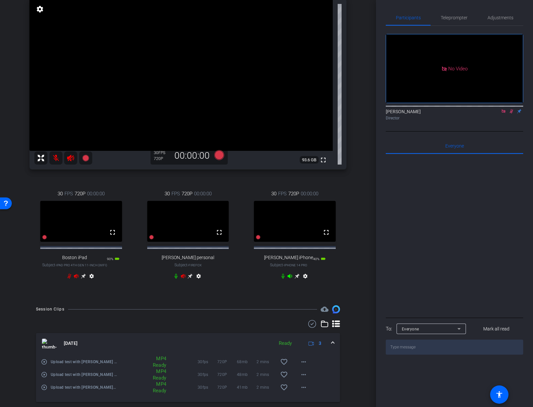
click at [182, 279] on icon at bounding box center [183, 276] width 5 height 4
click at [183, 279] on icon at bounding box center [183, 276] width 5 height 5
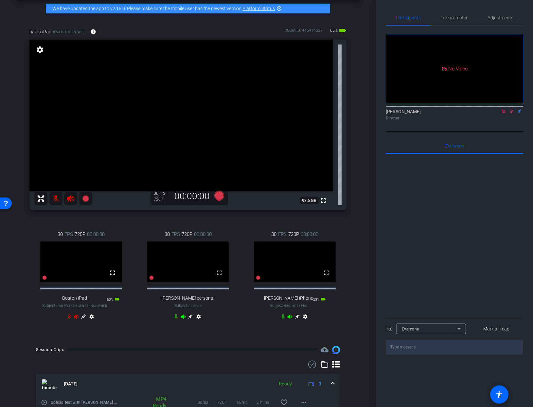
scroll to position [30, 0]
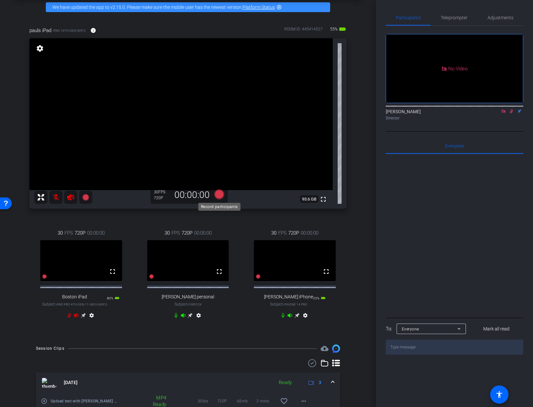
click at [220, 194] on icon at bounding box center [219, 194] width 10 height 10
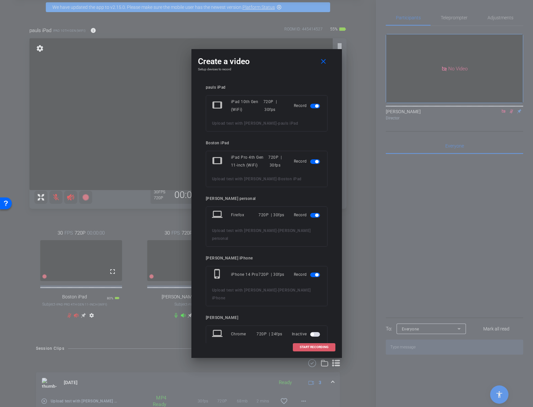
click at [314, 348] on span "START RECORDING" at bounding box center [314, 347] width 29 height 3
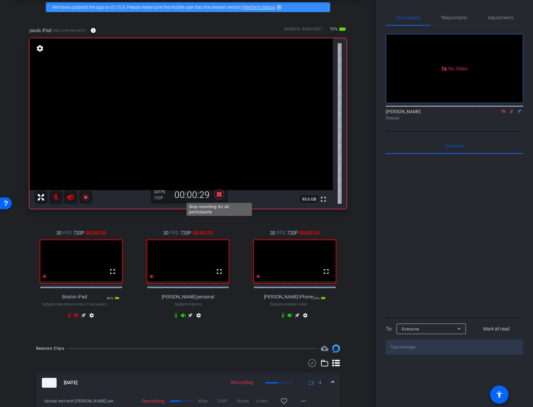
click at [219, 195] on icon at bounding box center [219, 194] width 10 height 10
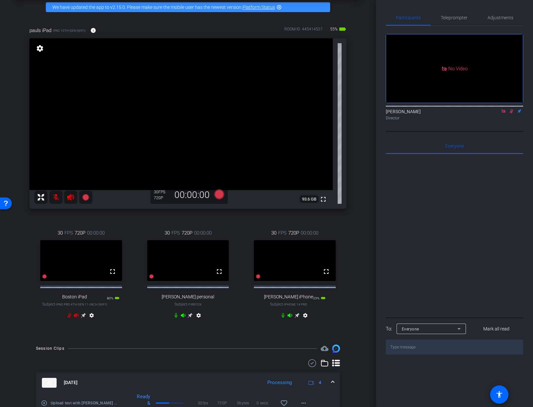
click at [290, 318] on icon at bounding box center [290, 316] width 5 height 4
click at [282, 318] on icon at bounding box center [282, 315] width 3 height 5
click at [183, 318] on icon at bounding box center [183, 316] width 5 height 4
click at [175, 318] on icon at bounding box center [176, 315] width 3 height 5
click at [499, 19] on span "Adjustments" at bounding box center [501, 17] width 26 height 5
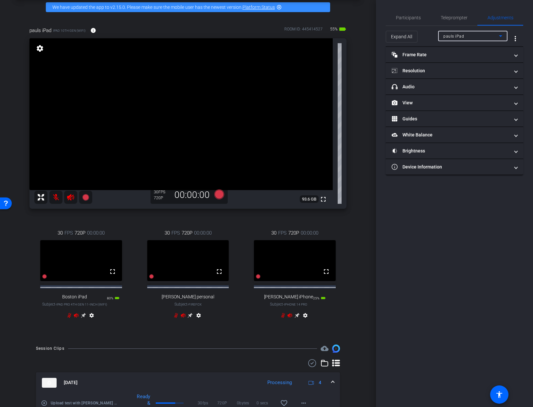
click at [469, 37] on div "pauls iPad" at bounding box center [471, 36] width 56 height 8
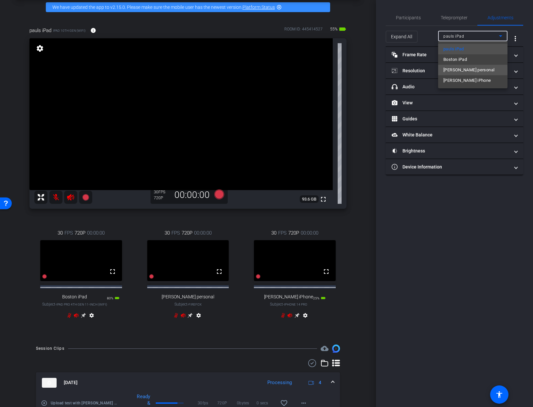
click at [468, 71] on span "[PERSON_NAME] personal" at bounding box center [468, 70] width 51 height 8
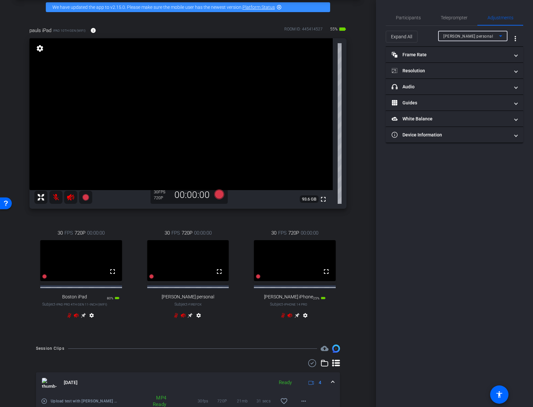
click at [501, 36] on icon at bounding box center [500, 36] width 3 height 2
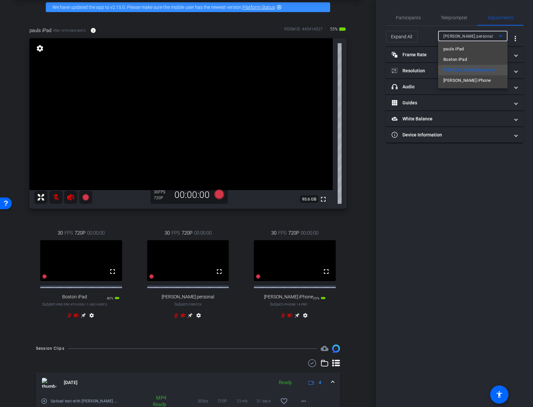
click at [181, 265] on div at bounding box center [266, 203] width 533 height 407
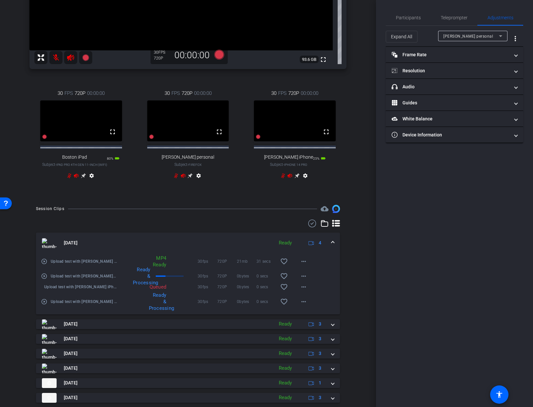
scroll to position [171, 0]
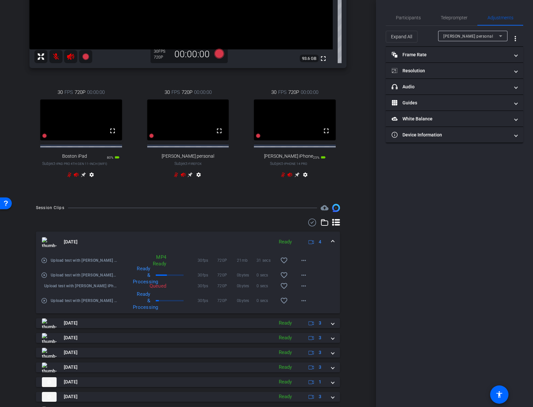
click at [45, 264] on mat-icon "play_circle_outline" at bounding box center [44, 260] width 7 height 7
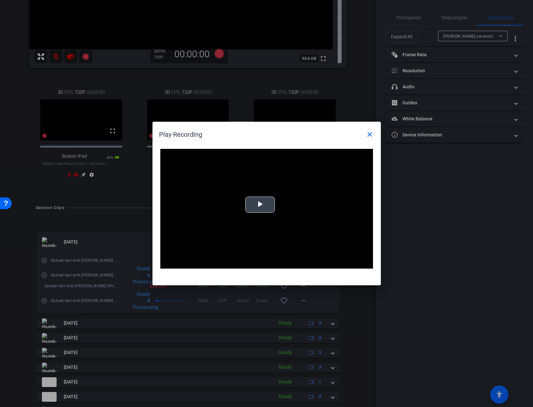
click at [261, 203] on div "Video Player is loading. Play Video Play Mute Current Time 0:00 / Duration -:- …" at bounding box center [266, 209] width 213 height 120
click at [370, 134] on mat-icon "close" at bounding box center [370, 135] width 8 height 8
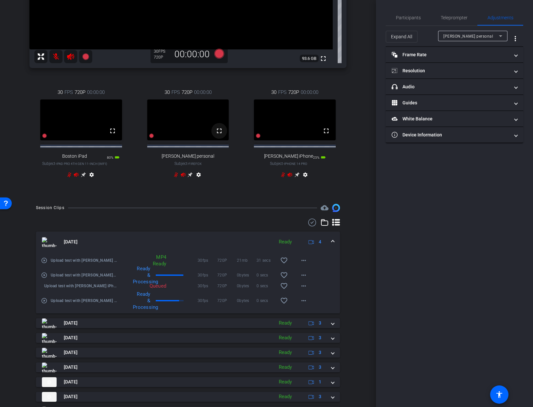
click at [220, 135] on mat-icon "fullscreen" at bounding box center [219, 131] width 8 height 8
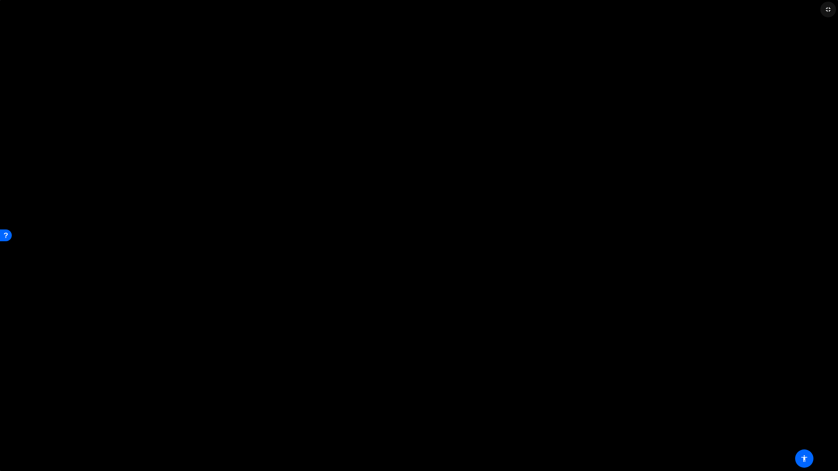
click at [533, 8] on mat-icon "fullscreen_exit" at bounding box center [828, 10] width 8 height 8
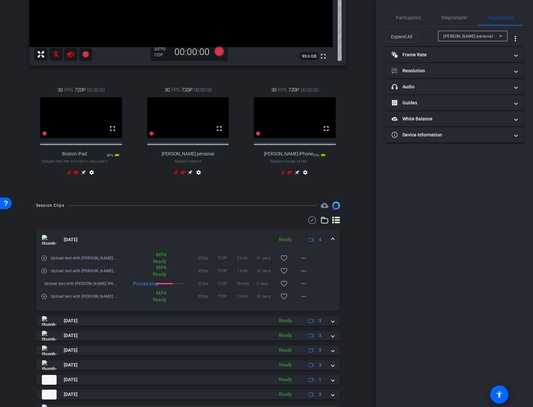
click at [45, 274] on mat-icon "play_circle_outline" at bounding box center [44, 271] width 7 height 7
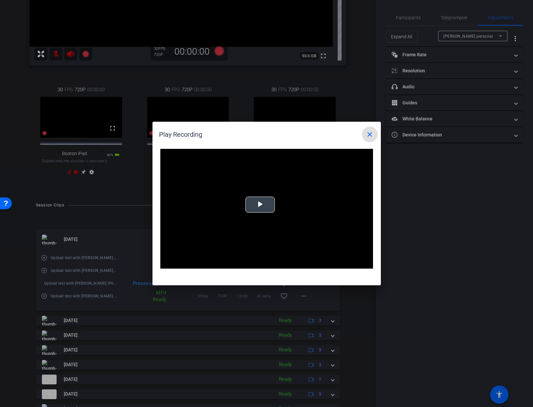
click at [260, 205] on span "Video Player" at bounding box center [260, 205] width 0 height 0
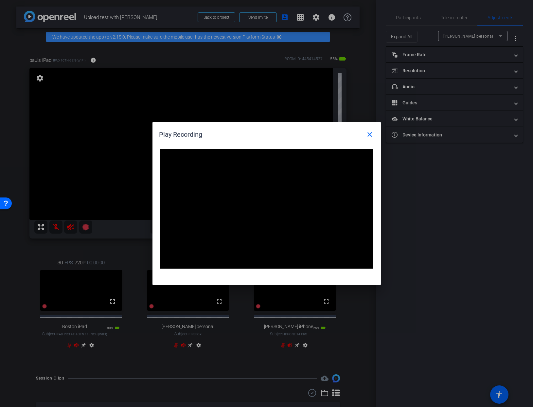
scroll to position [173, 0]
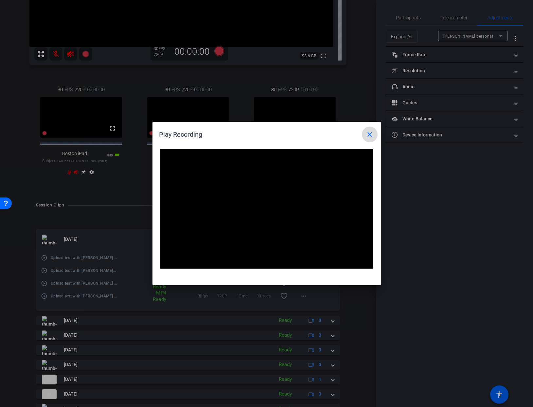
click at [369, 134] on mat-icon "close" at bounding box center [370, 135] width 8 height 8
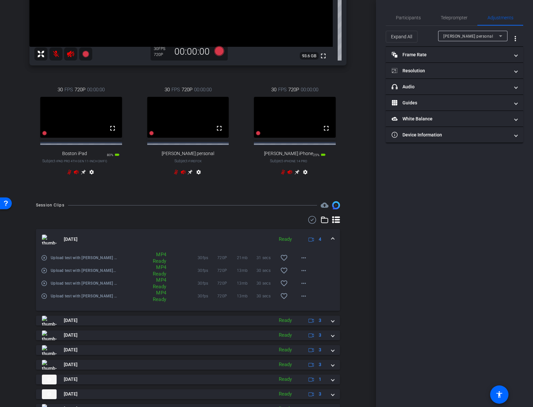
click at [45, 287] on mat-icon "play_circle_outline" at bounding box center [44, 283] width 7 height 7
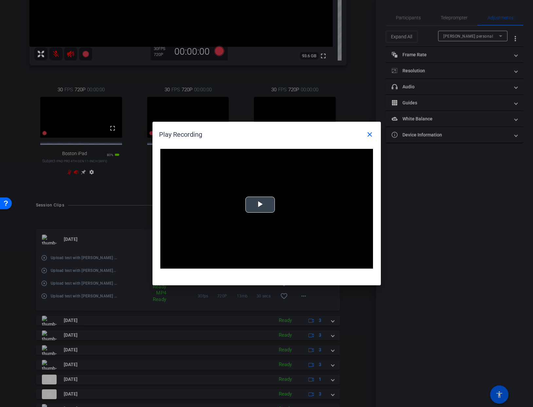
click at [260, 205] on span "Video Player" at bounding box center [260, 205] width 0 height 0
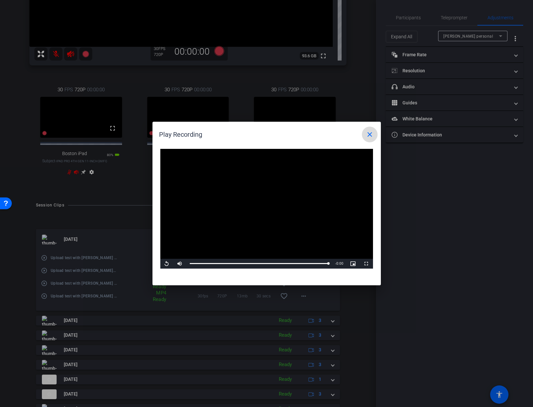
click at [370, 134] on mat-icon "close" at bounding box center [370, 135] width 8 height 8
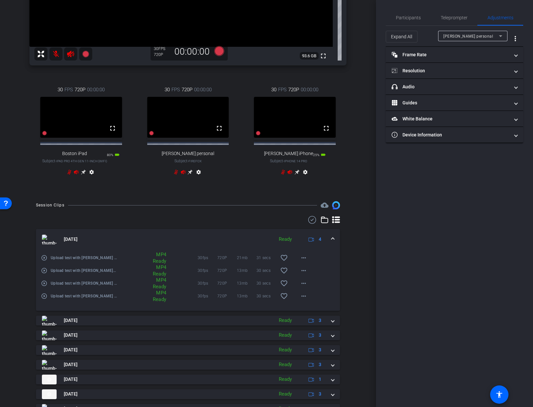
click at [45, 299] on mat-icon "play_circle_outline" at bounding box center [44, 296] width 7 height 7
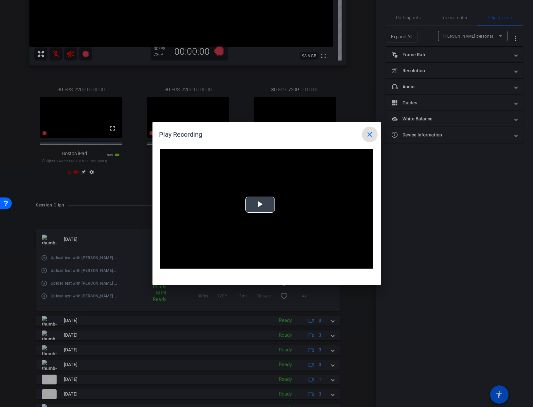
click at [260, 205] on span "Video Player" at bounding box center [260, 205] width 0 height 0
click at [369, 135] on mat-icon "close" at bounding box center [370, 135] width 8 height 8
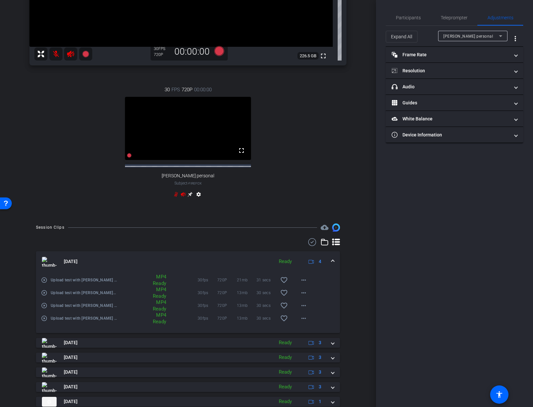
scroll to position [0, 0]
